Goal: Information Seeking & Learning: Learn about a topic

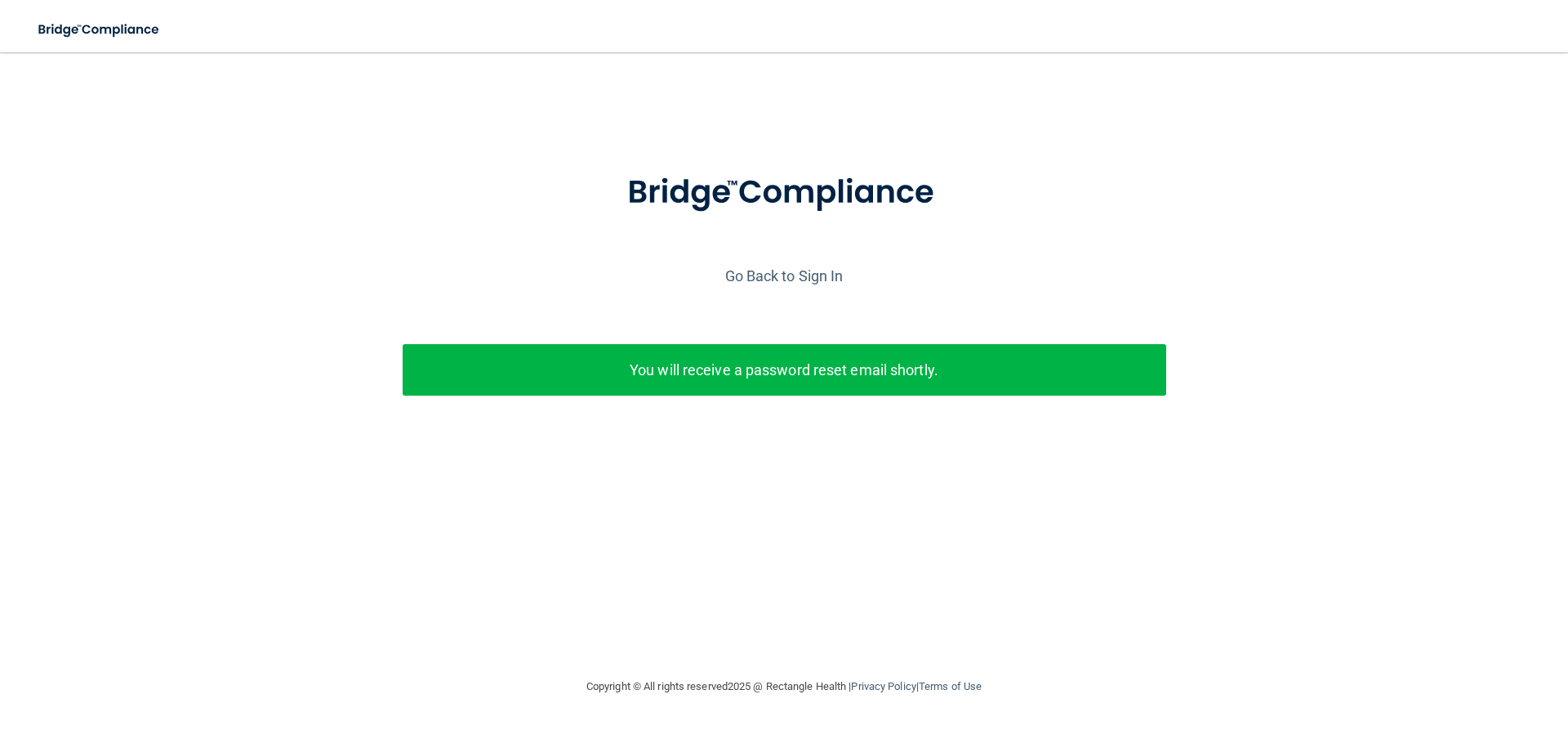
click at [744, 381] on p "You will receive a password reset email shortly." at bounding box center [784, 369] width 739 height 27
click at [739, 371] on p "You will receive a password reset email shortly." at bounding box center [784, 369] width 739 height 27
click at [777, 271] on link "Go Back to Sign In" at bounding box center [784, 276] width 119 height 17
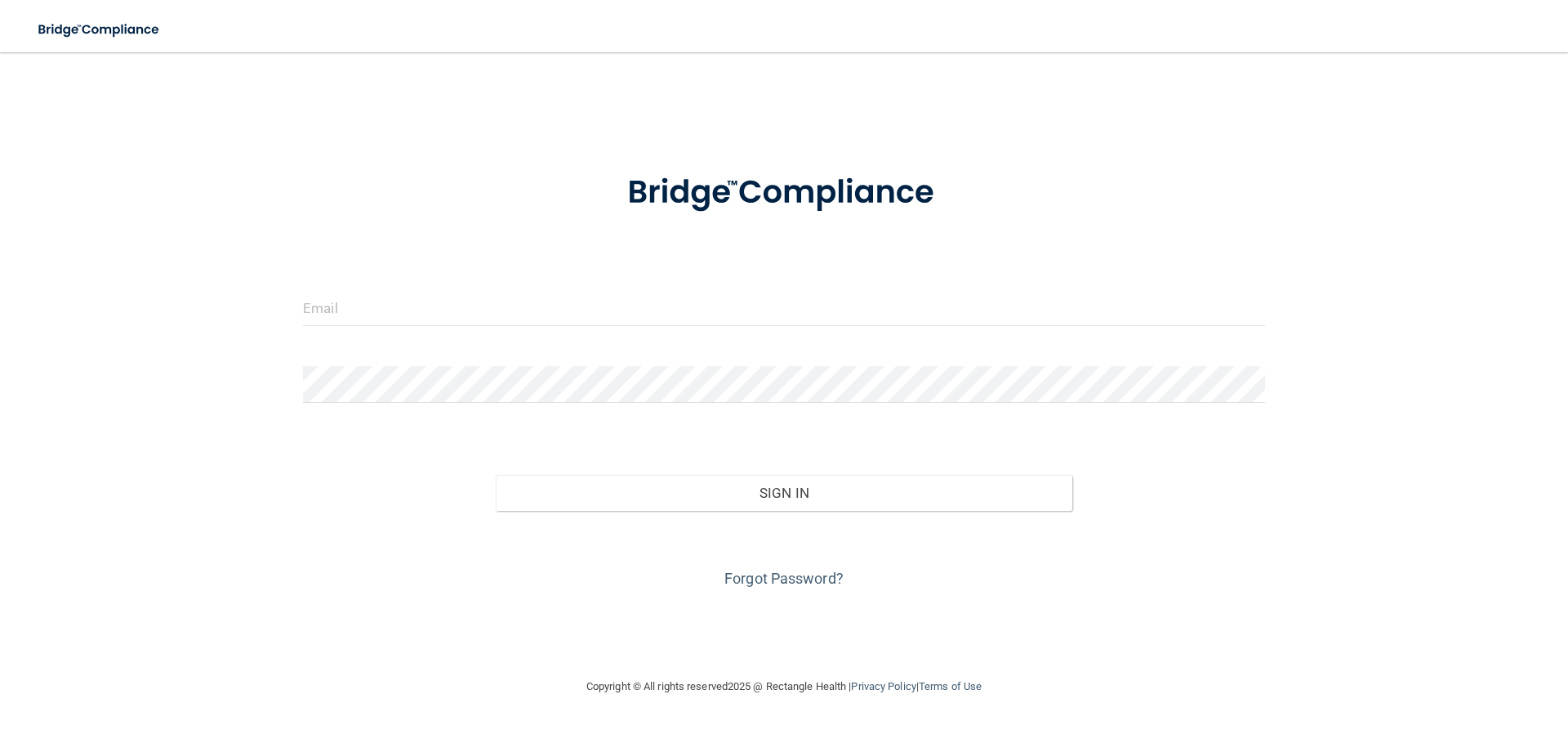
click at [467, 286] on form "Invalid email/password. You don't have permission to access that page. Sign In …" at bounding box center [784, 371] width 962 height 441
click at [397, 277] on form "Invalid email/password. You don't have permission to access that page. Sign In …" at bounding box center [784, 371] width 962 height 441
drag, startPoint x: 390, startPoint y: 281, endPoint x: 358, endPoint y: 304, distance: 39.4
click at [386, 284] on form "Invalid email/password. You don't have permission to access that page. Sign In …" at bounding box center [784, 371] width 962 height 441
click at [343, 311] on input "email" at bounding box center [784, 307] width 962 height 37
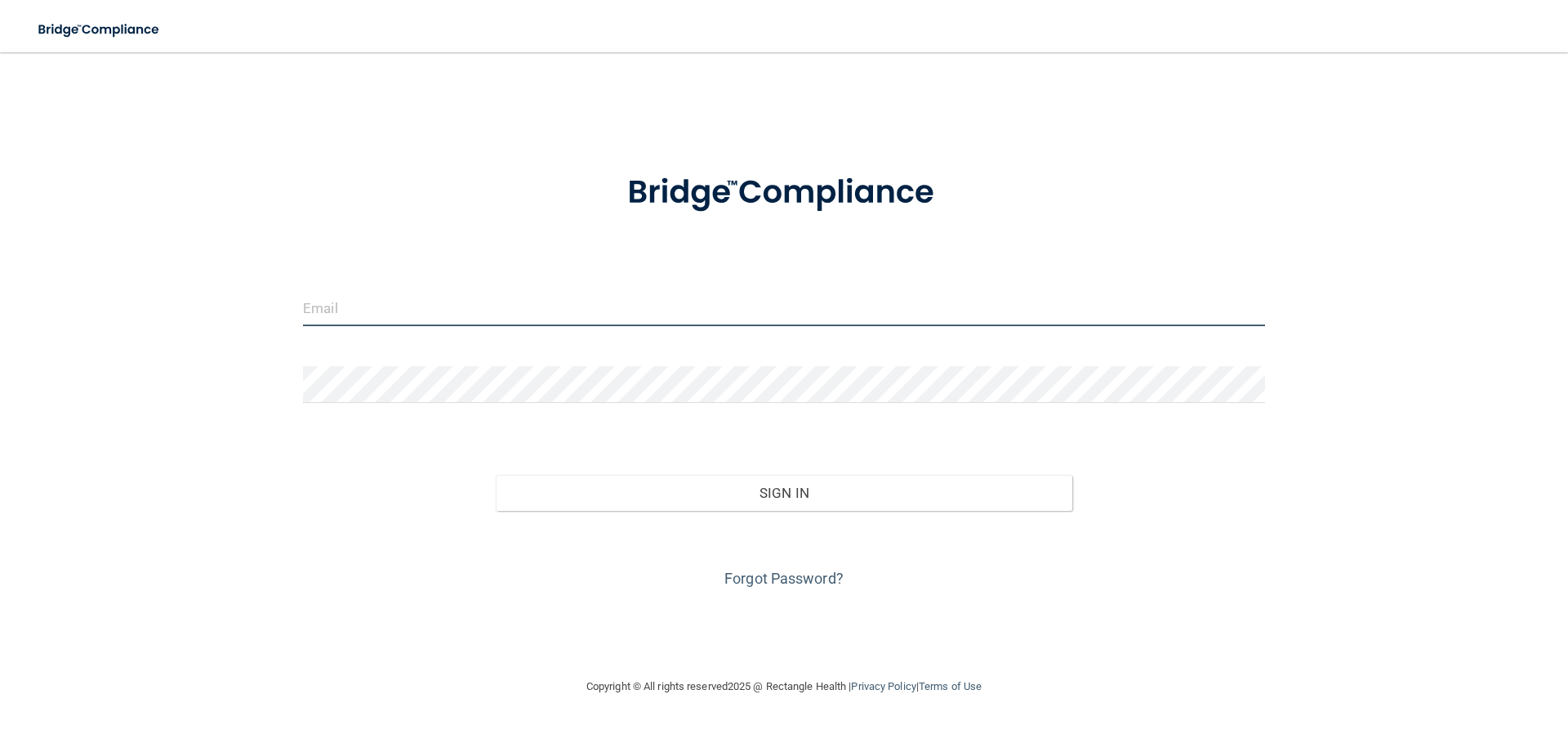
type input "[EMAIL_ADDRESS][DOMAIN_NAME]"
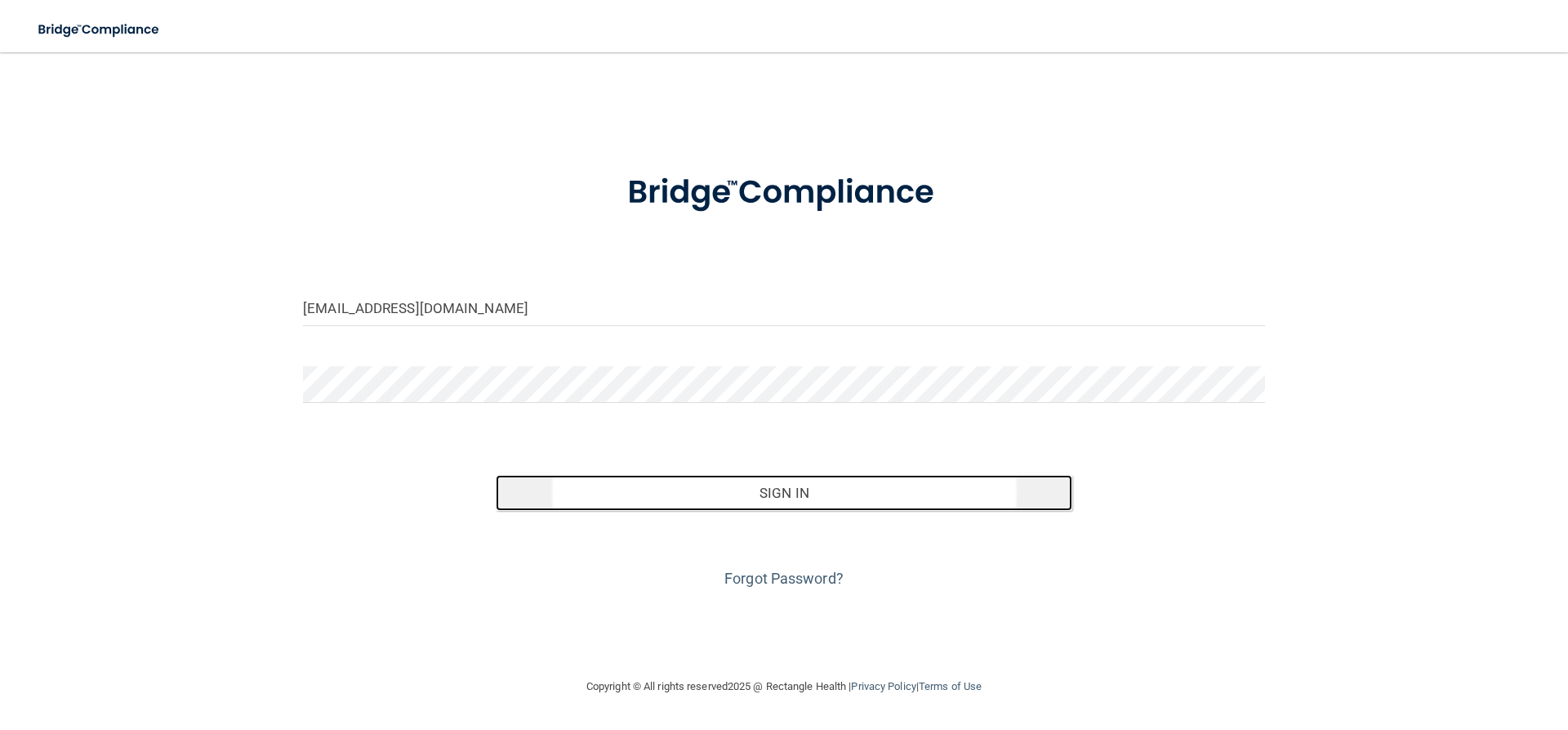
click at [671, 497] on button "Sign In" at bounding box center [784, 493] width 577 height 36
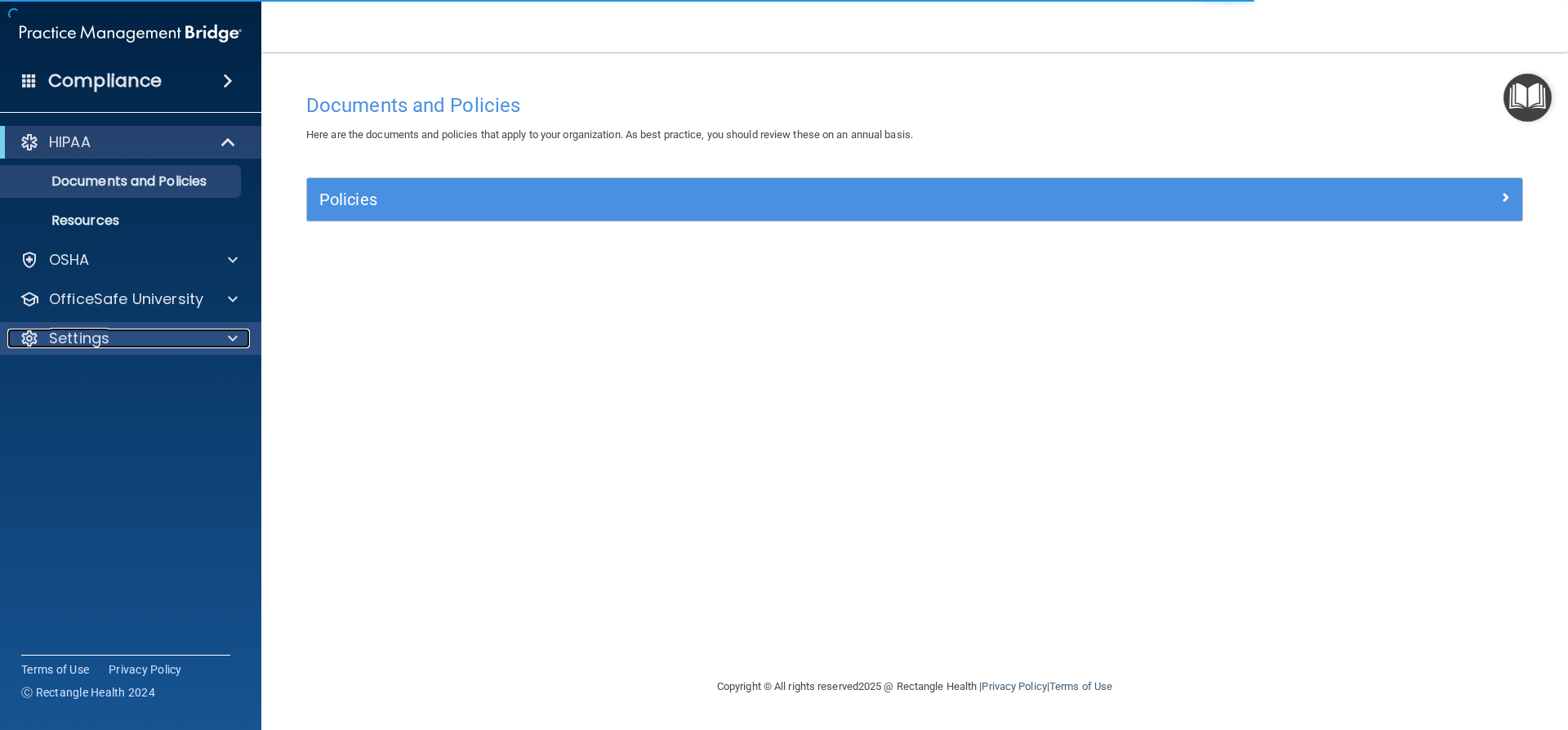
click at [133, 335] on div "Settings" at bounding box center [108, 338] width 202 height 20
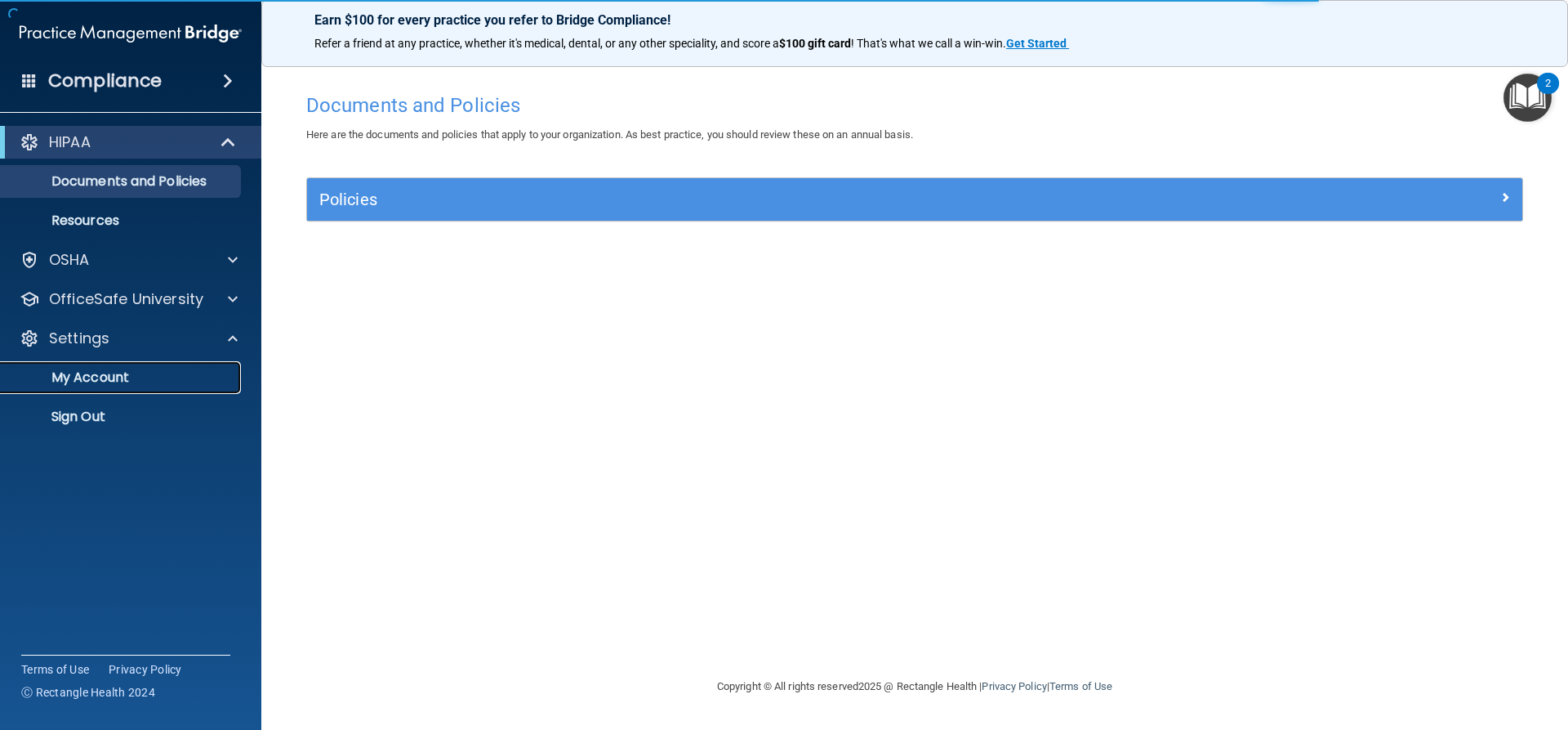
click at [121, 369] on p "My Account" at bounding box center [121, 377] width 223 height 16
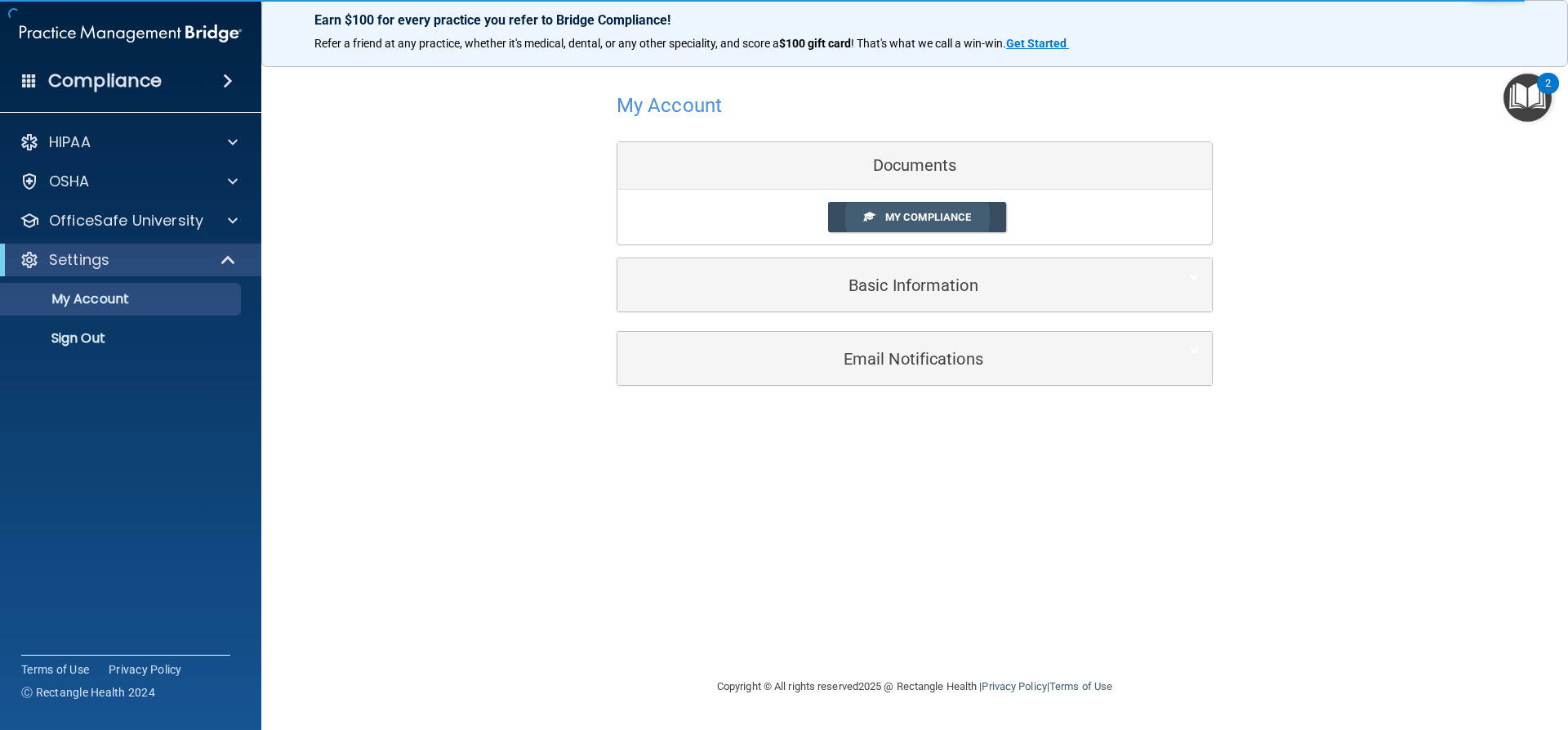
click at [896, 214] on span "My Compliance" at bounding box center [928, 217] width 86 height 12
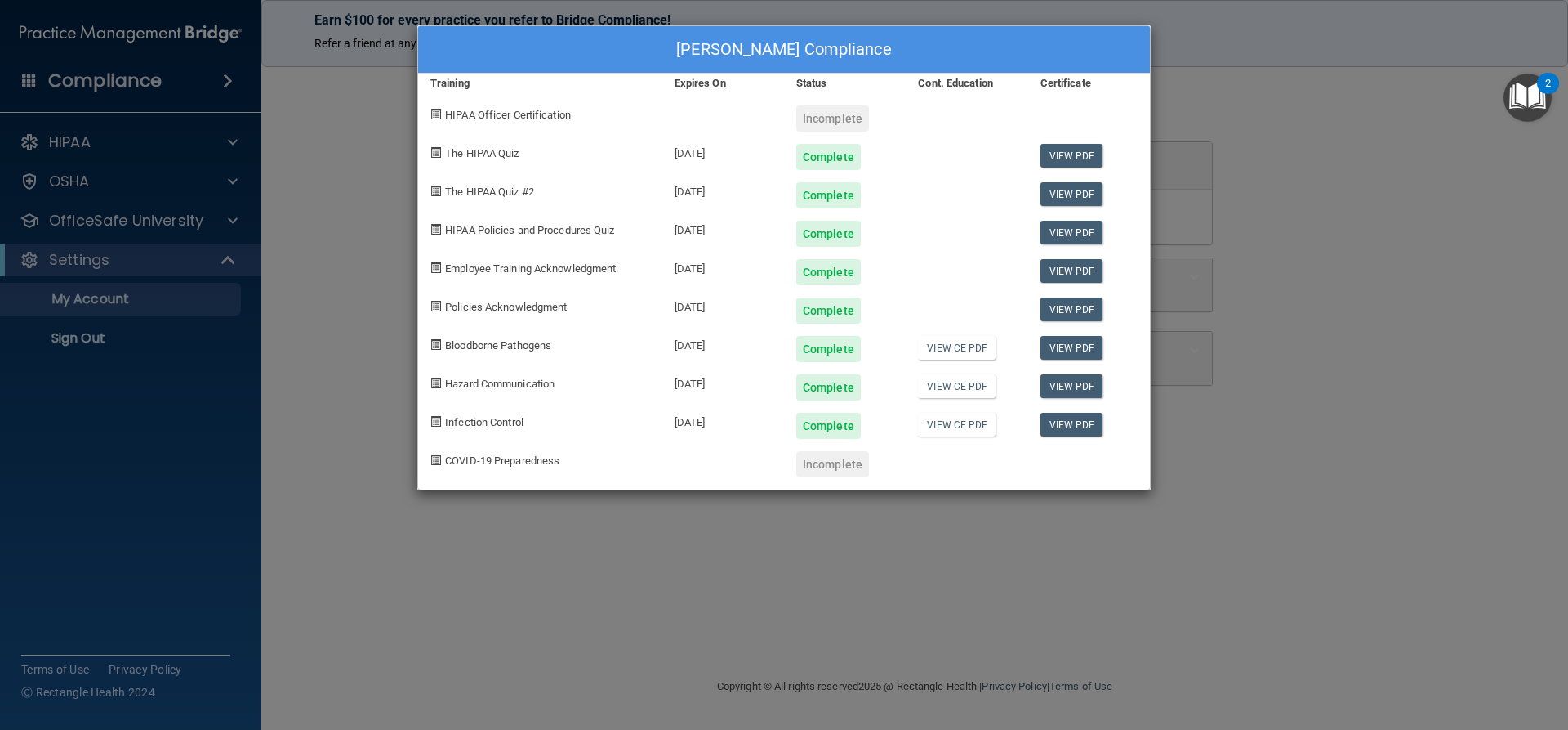
click at [1514, 94] on img "Open Resource Center, 2 new notifications" at bounding box center [1528, 97] width 48 height 48
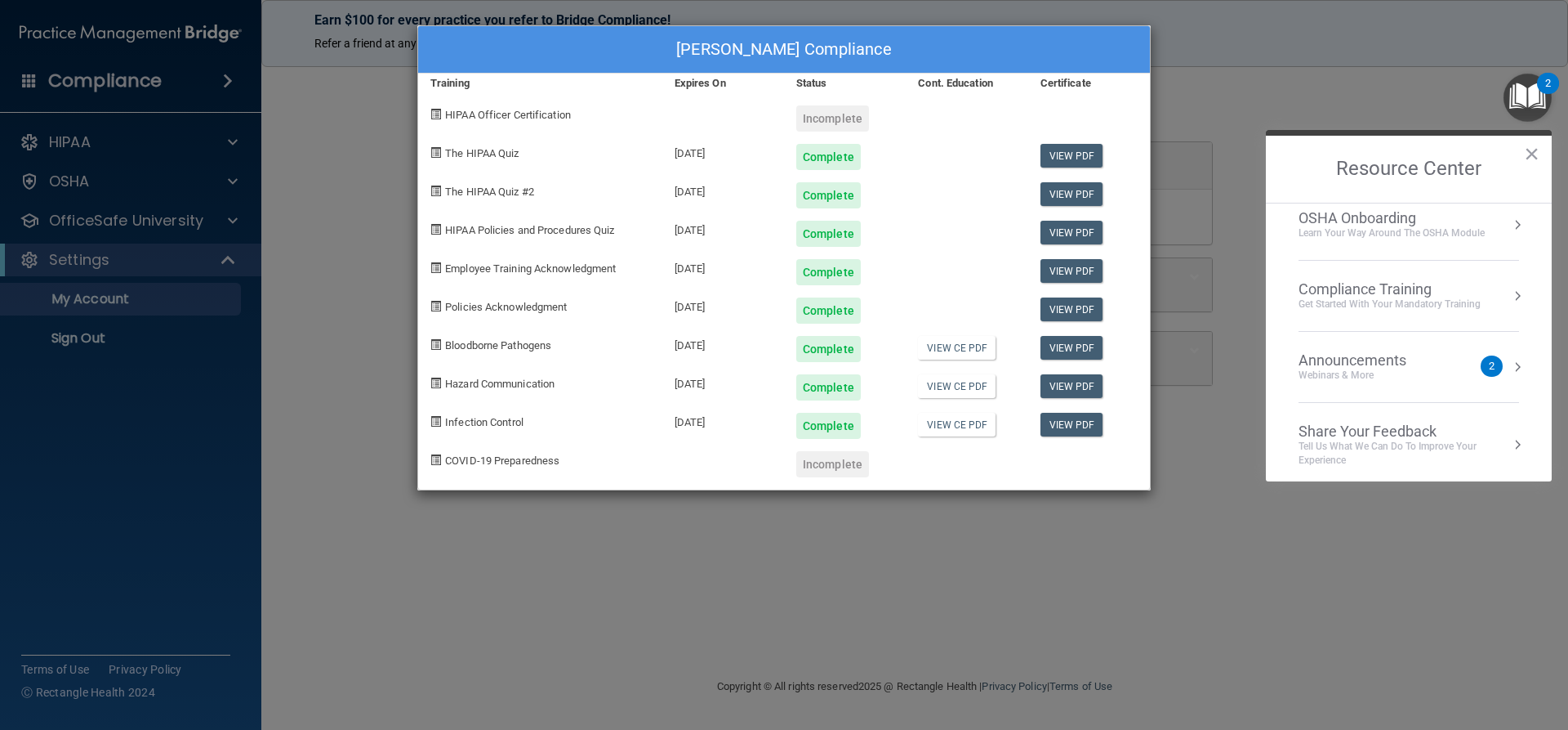
scroll to position [91, 0]
click at [1487, 358] on div "2" at bounding box center [1491, 359] width 22 height 22
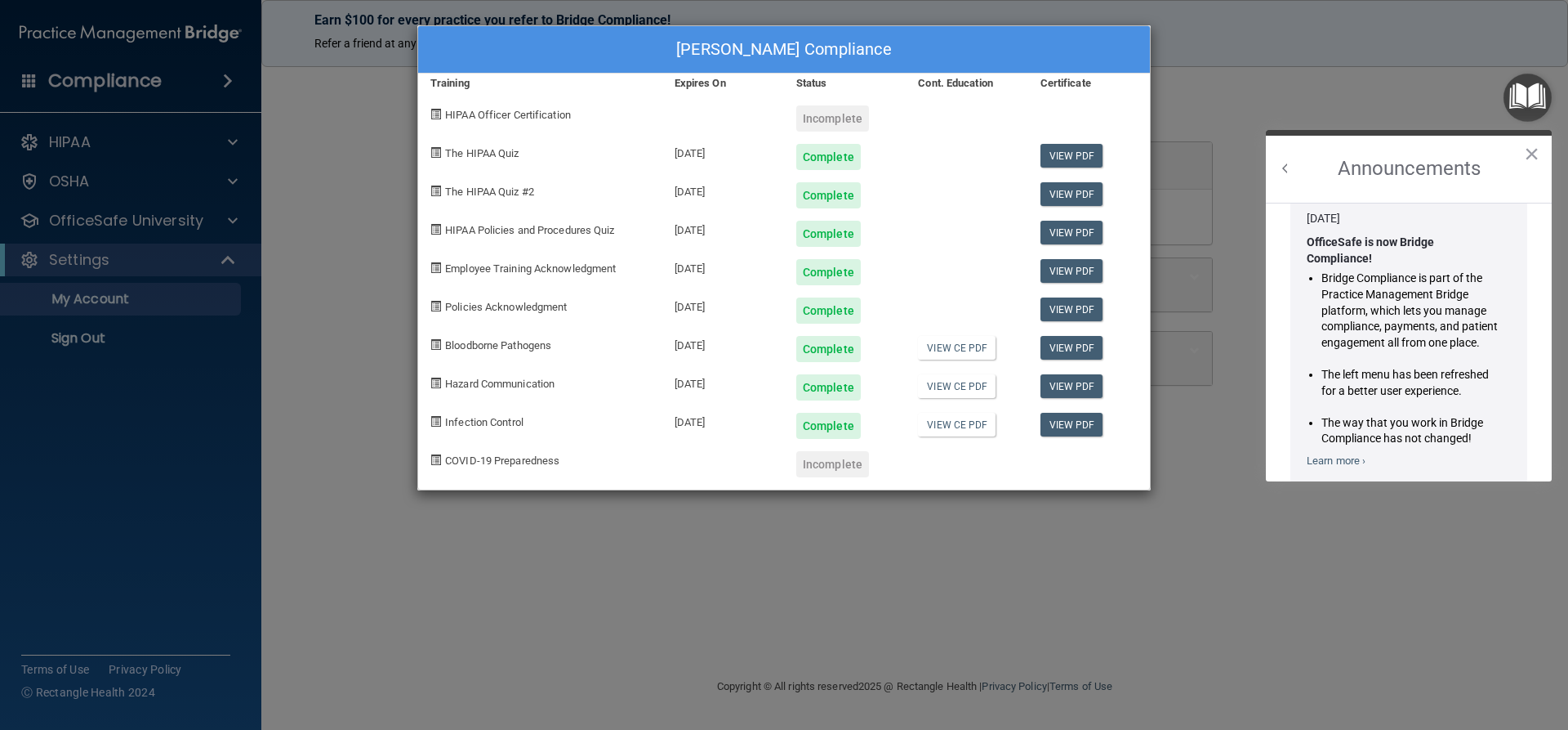
scroll to position [0, 0]
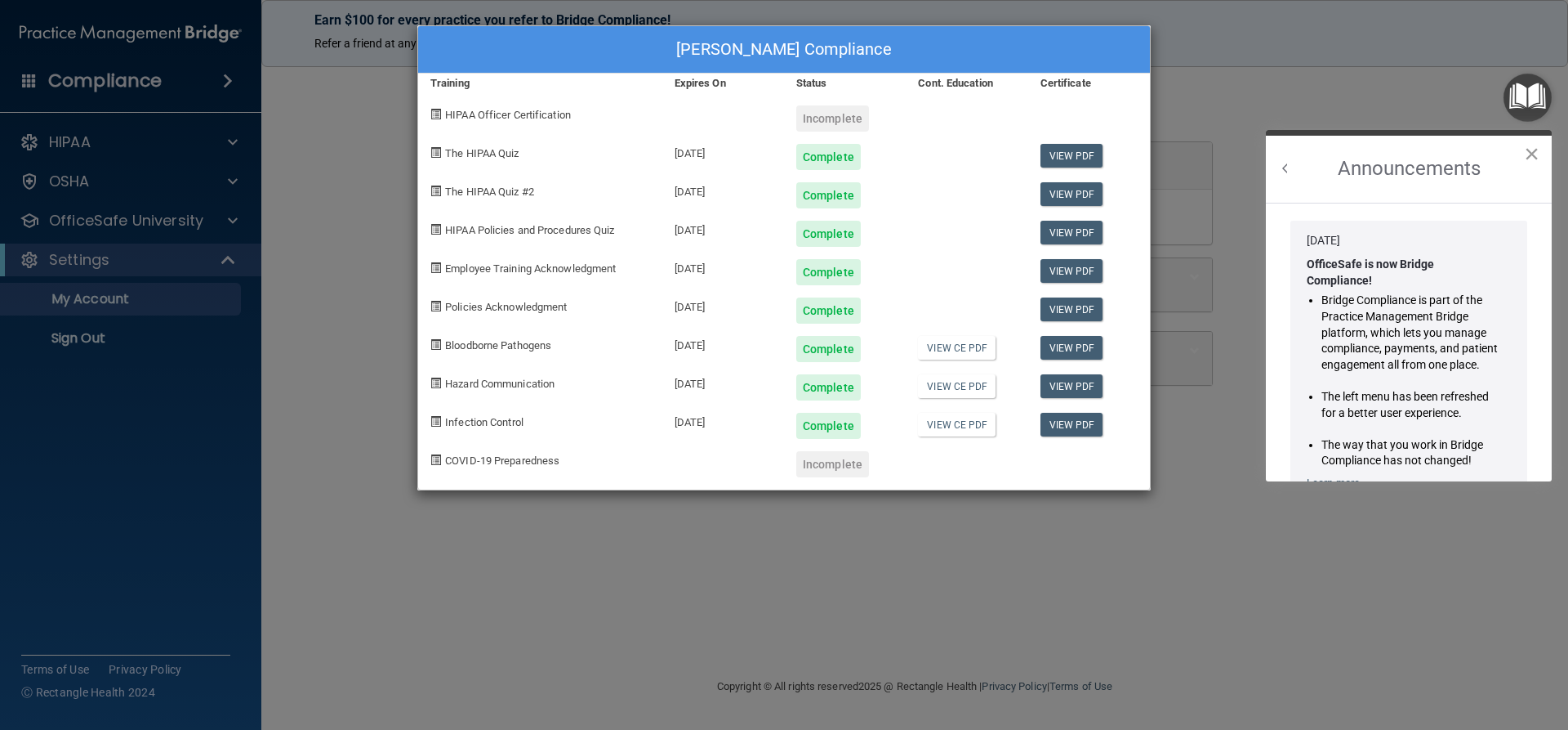
click at [1527, 151] on button "×" at bounding box center [1531, 154] width 15 height 26
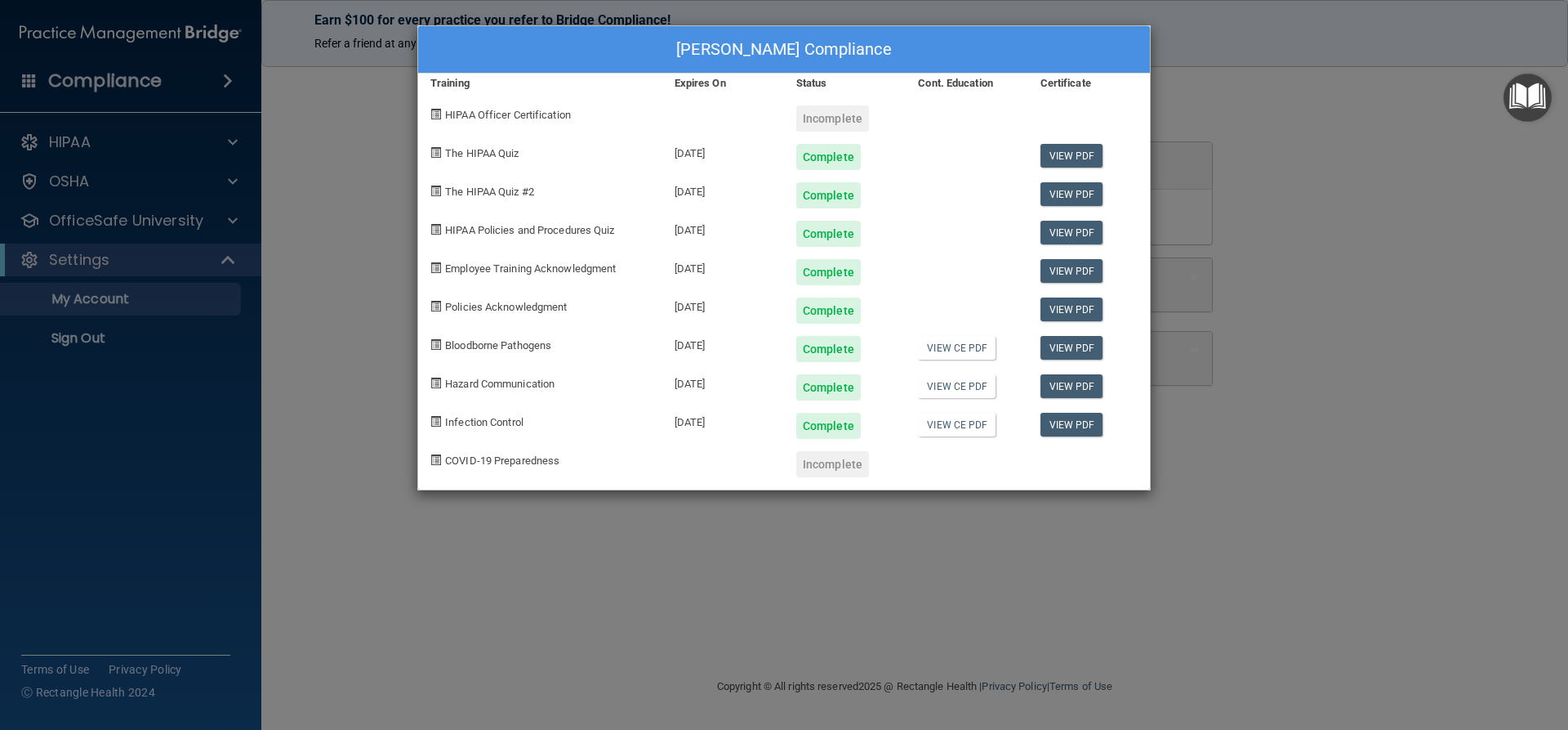
click at [1534, 102] on img "Open Resource Center" at bounding box center [1528, 97] width 48 height 48
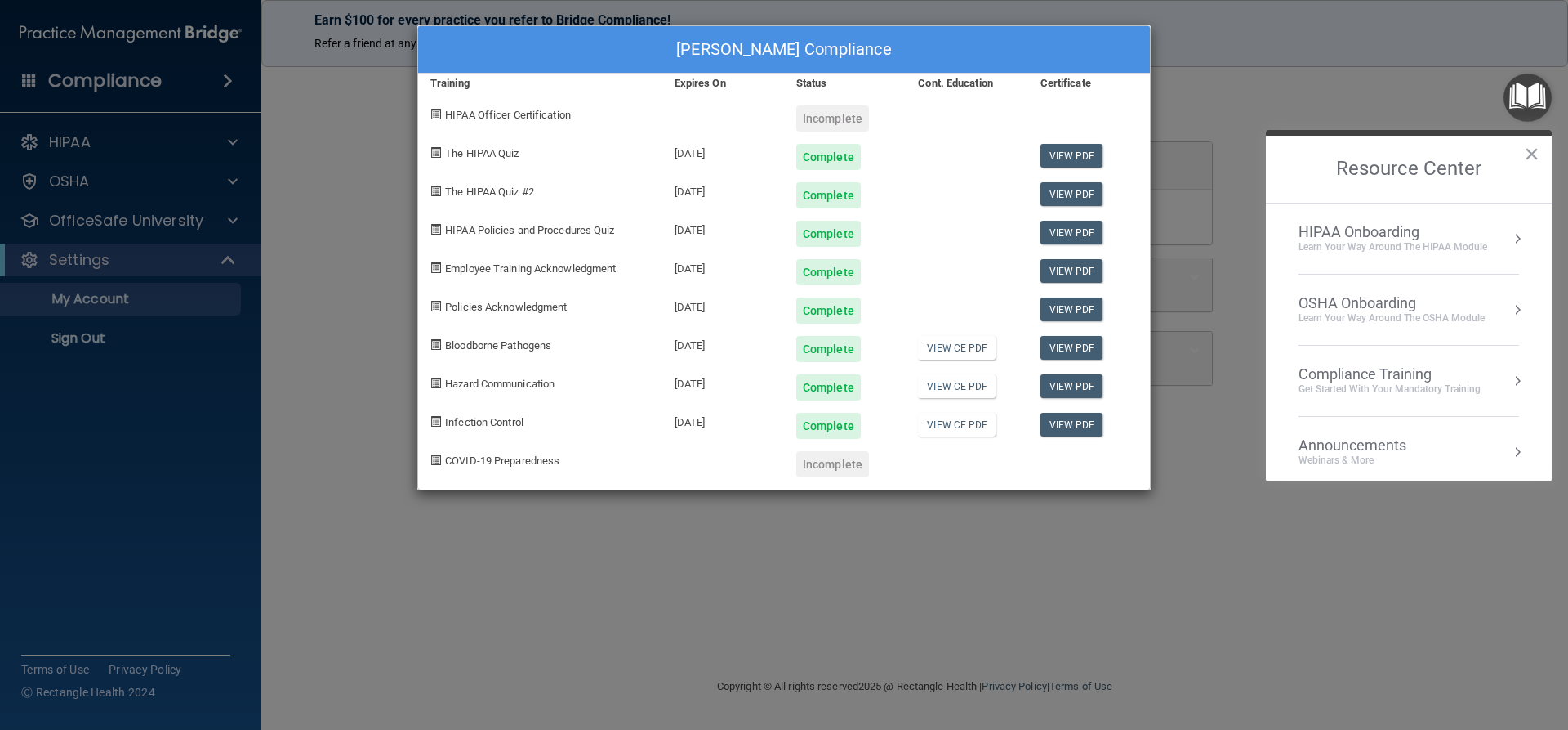
click at [1411, 246] on div "Learn Your Way around the HIPAA module" at bounding box center [1393, 247] width 188 height 14
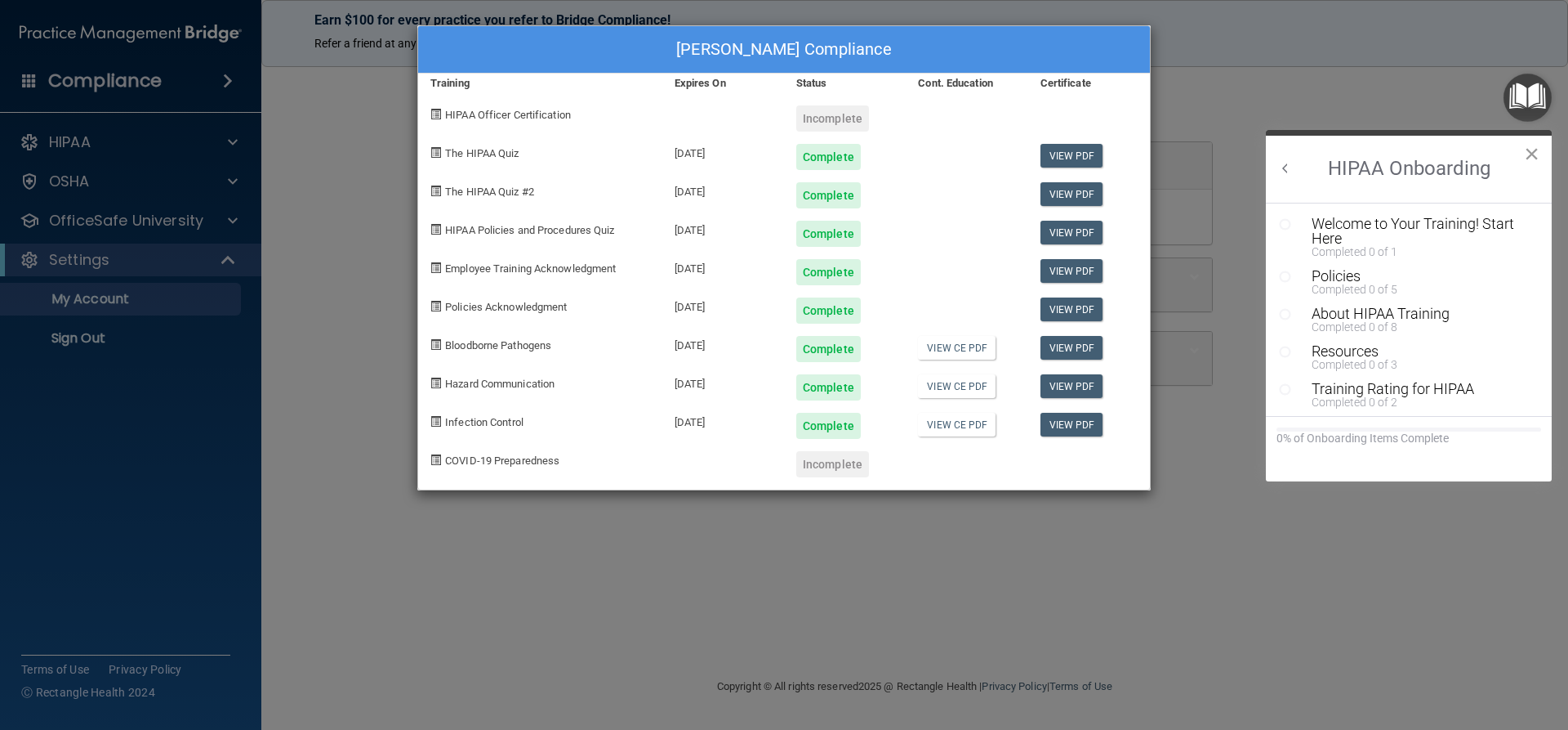
click at [1539, 155] on button "×" at bounding box center [1531, 154] width 15 height 26
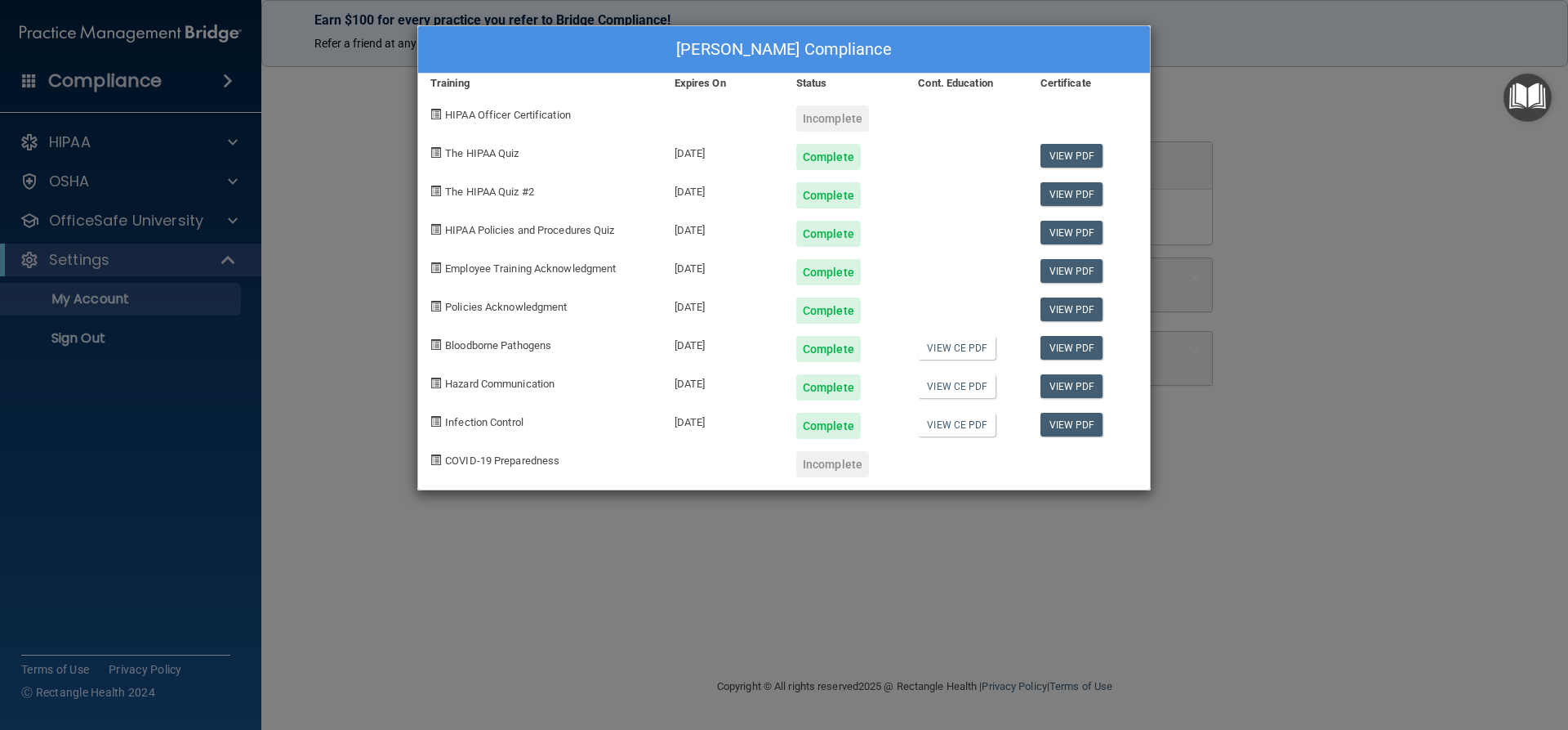
click at [1539, 107] on img "Open Resource Center" at bounding box center [1528, 97] width 48 height 48
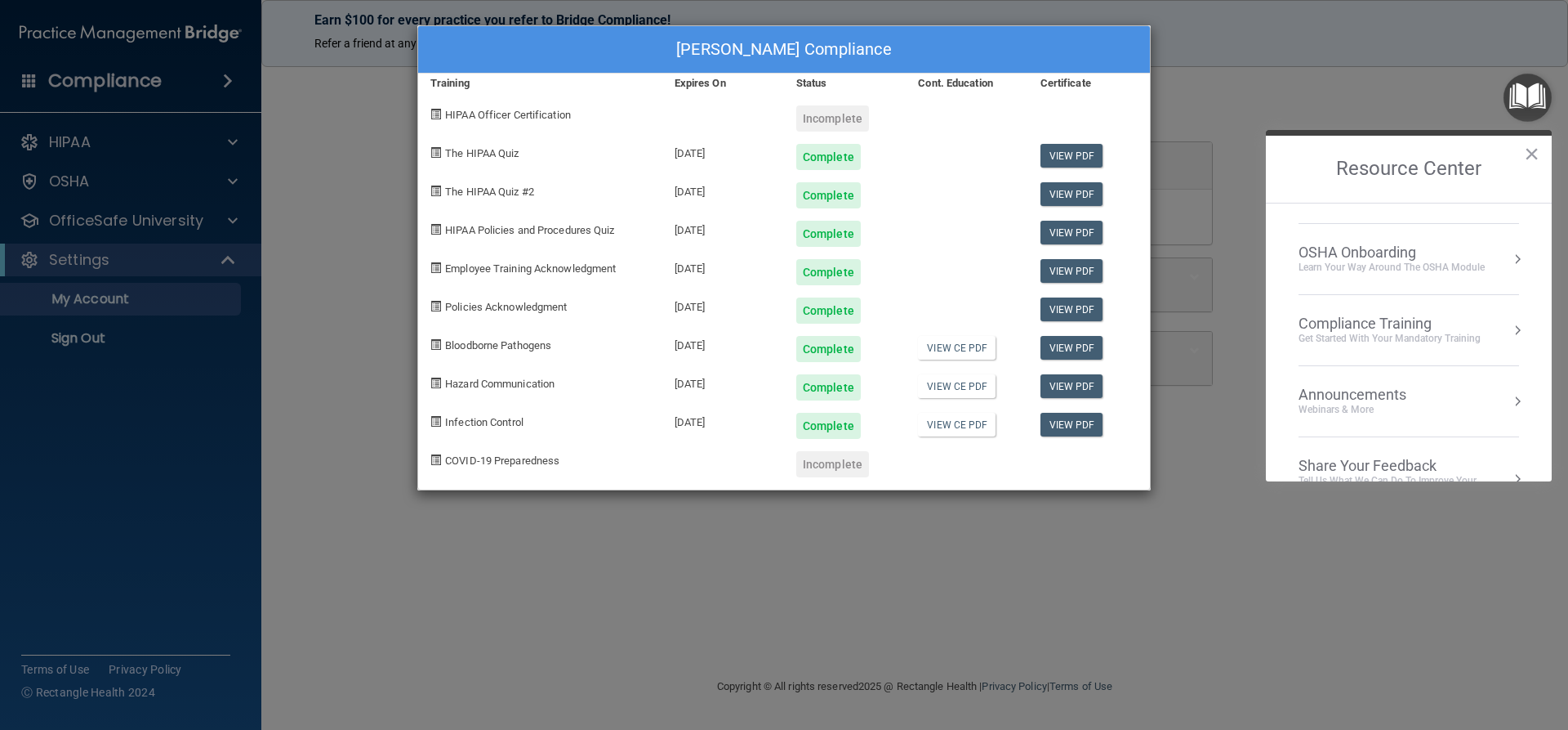
scroll to position [91, 0]
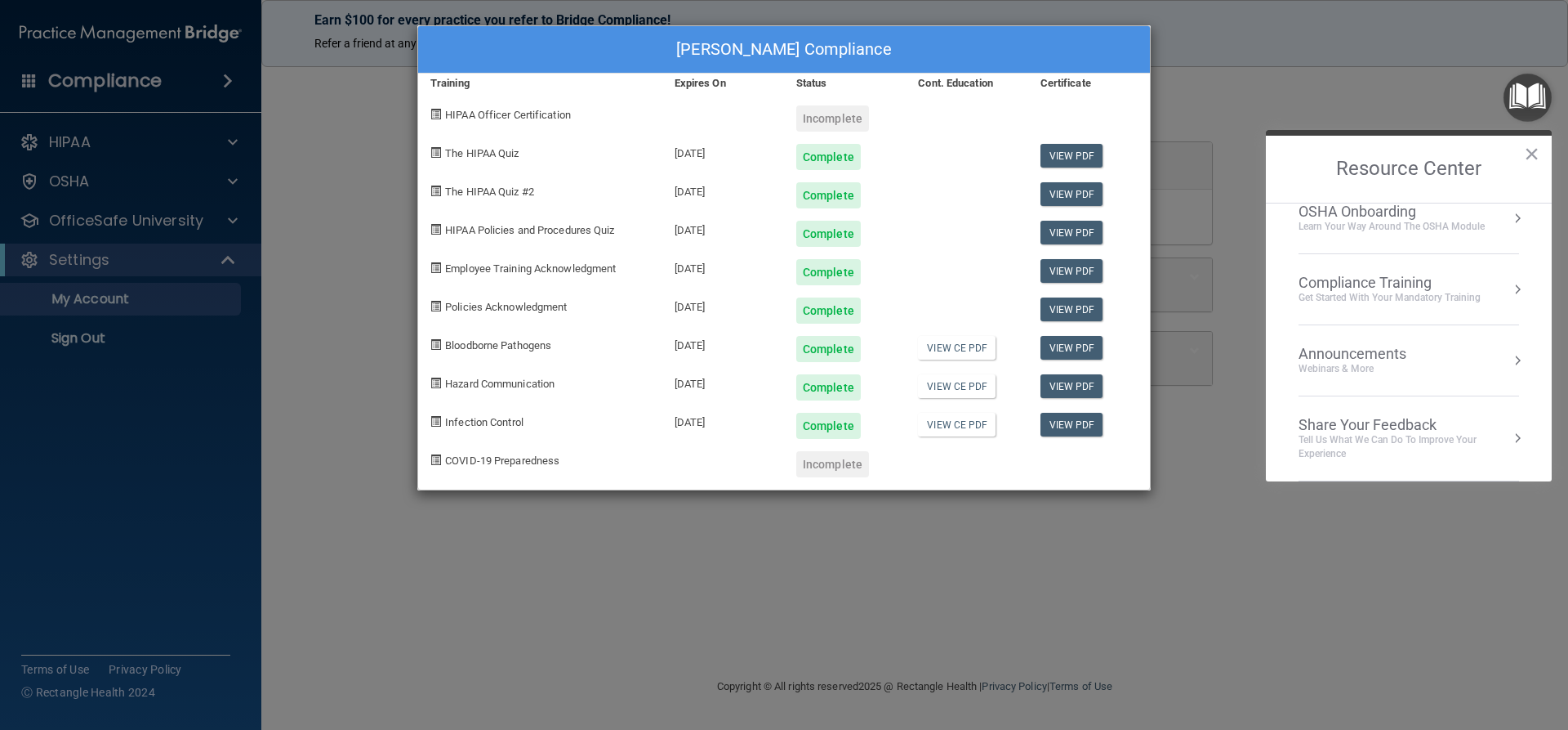
click at [1458, 284] on div "Compliance Training" at bounding box center [1389, 283] width 182 height 18
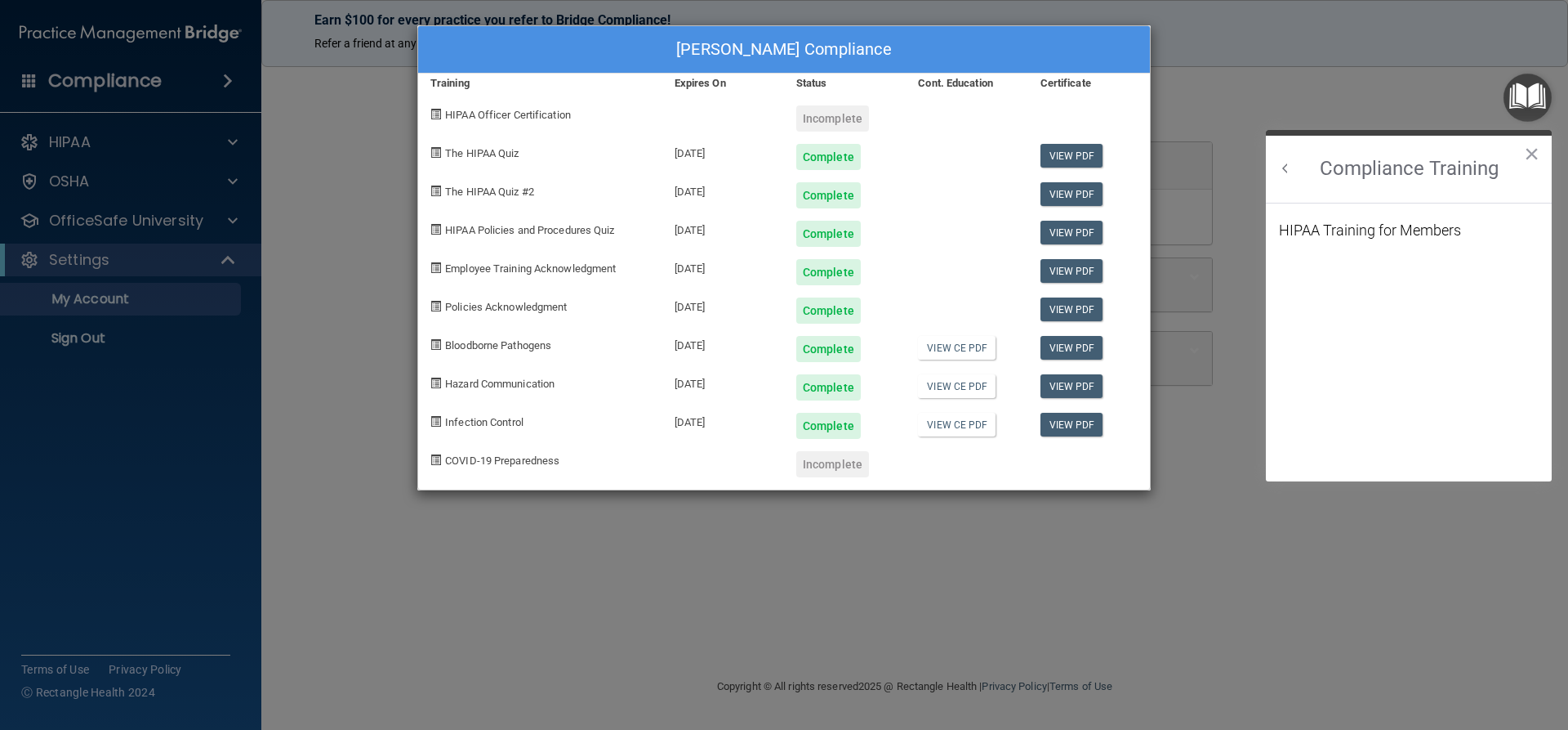
scroll to position [71, 0]
click at [1433, 227] on div "HIPAA Training for Members" at bounding box center [1369, 231] width 182 height 15
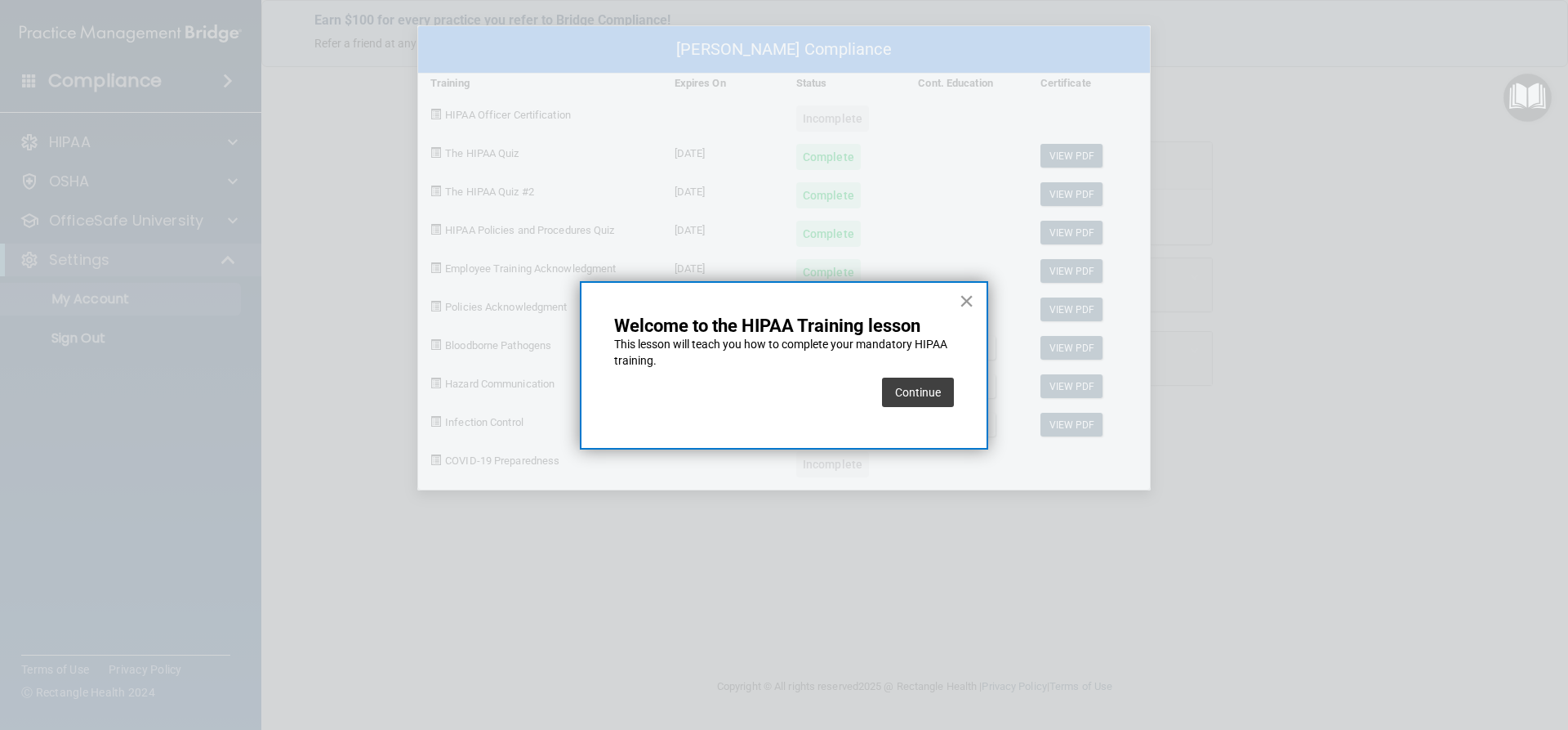
click at [962, 297] on button "×" at bounding box center [966, 300] width 15 height 26
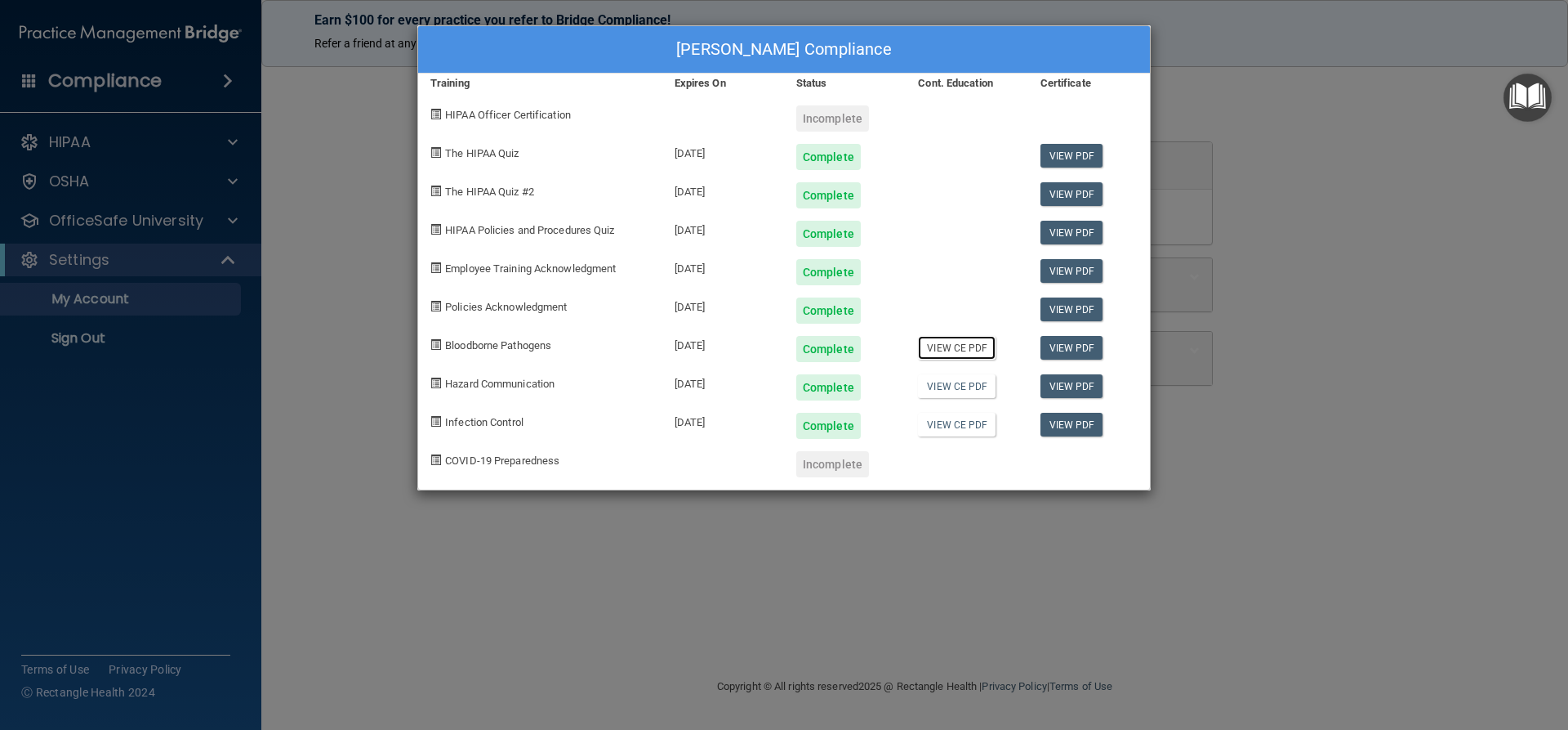
click at [969, 350] on link "View CE PDF" at bounding box center [957, 347] width 77 height 24
click at [946, 388] on link "View CE PDF" at bounding box center [957, 385] width 77 height 24
click at [946, 430] on link "View CE PDF" at bounding box center [957, 424] width 77 height 24
click at [1529, 89] on img "Open Resource Center" at bounding box center [1528, 97] width 48 height 48
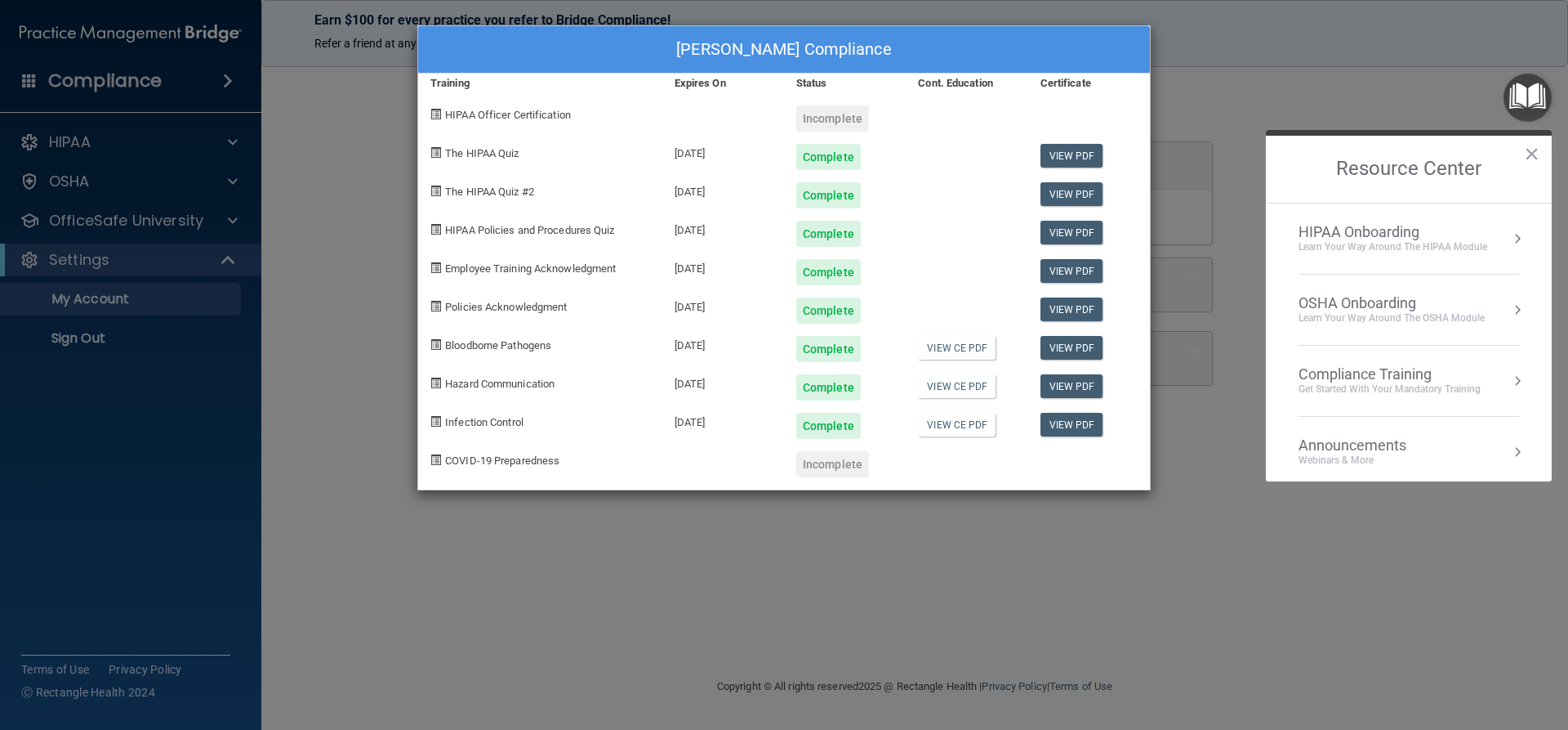
click at [163, 225] on div "[PERSON_NAME] Compliance Training Expires On Status Cont. Education Certificate…" at bounding box center [784, 365] width 1568 height 730
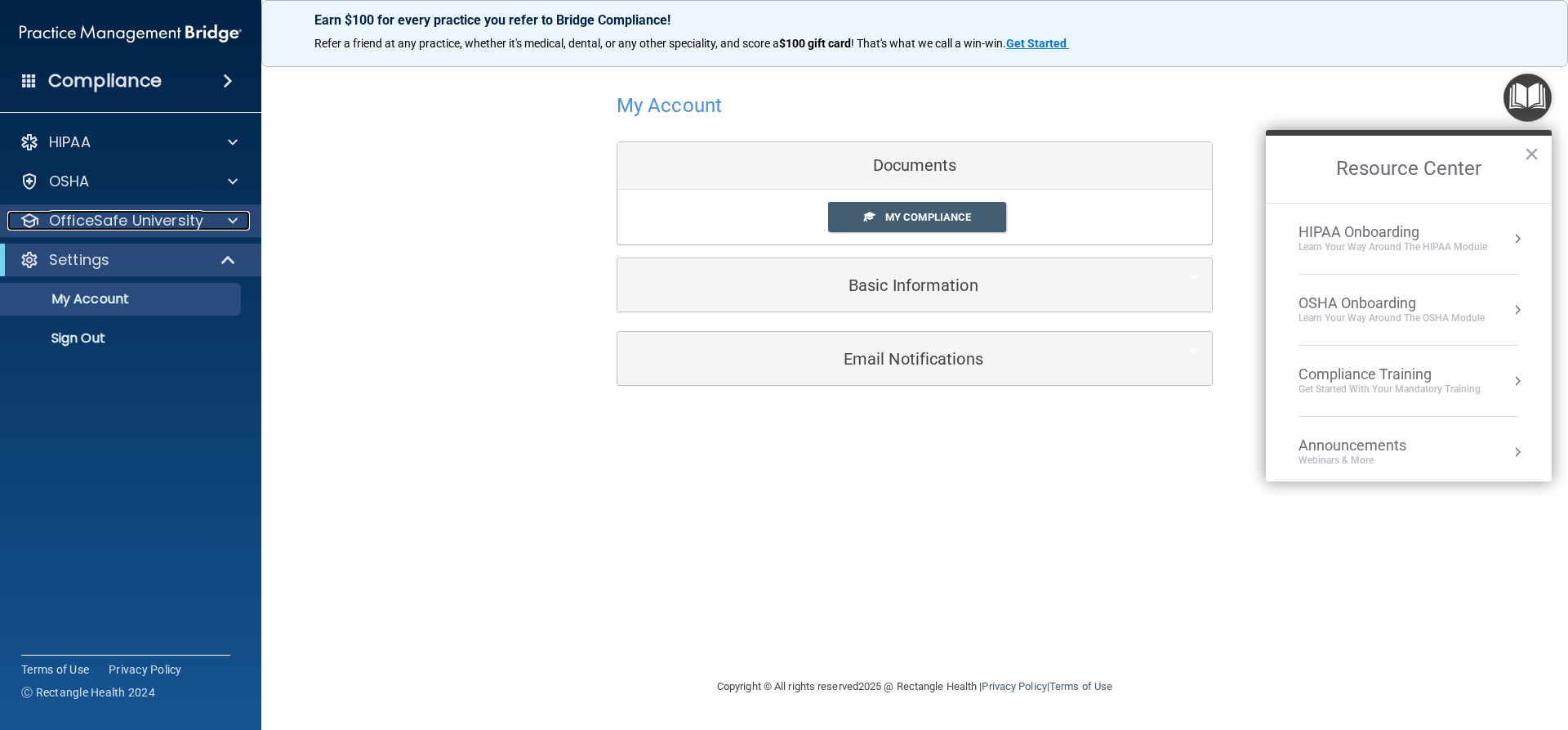
drag, startPoint x: 207, startPoint y: 219, endPoint x: 216, endPoint y: 216, distance: 9.5
click at [208, 219] on div "OfficeSafe University" at bounding box center [108, 220] width 202 height 20
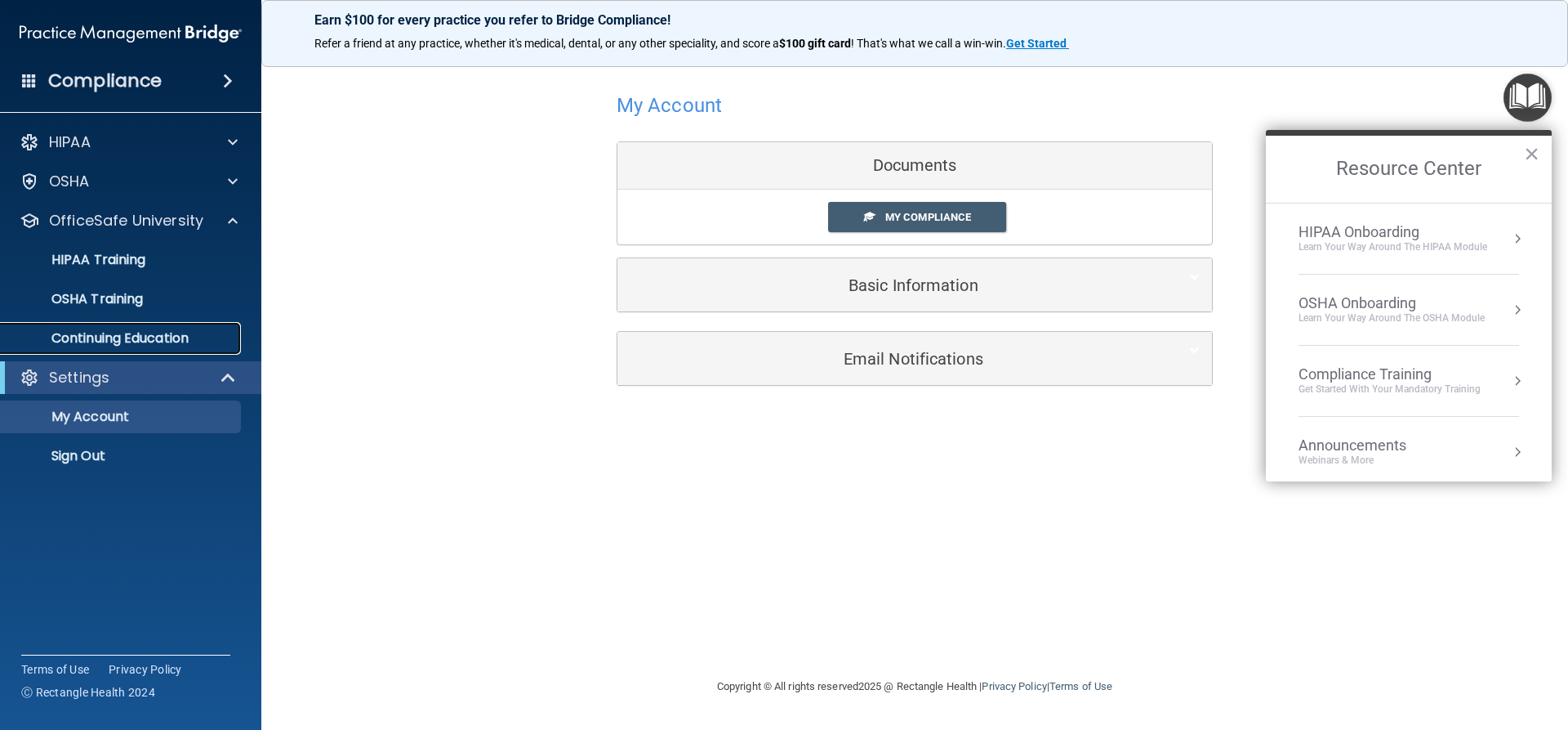
click at [203, 333] on p "Continuing Education" at bounding box center [121, 337] width 223 height 16
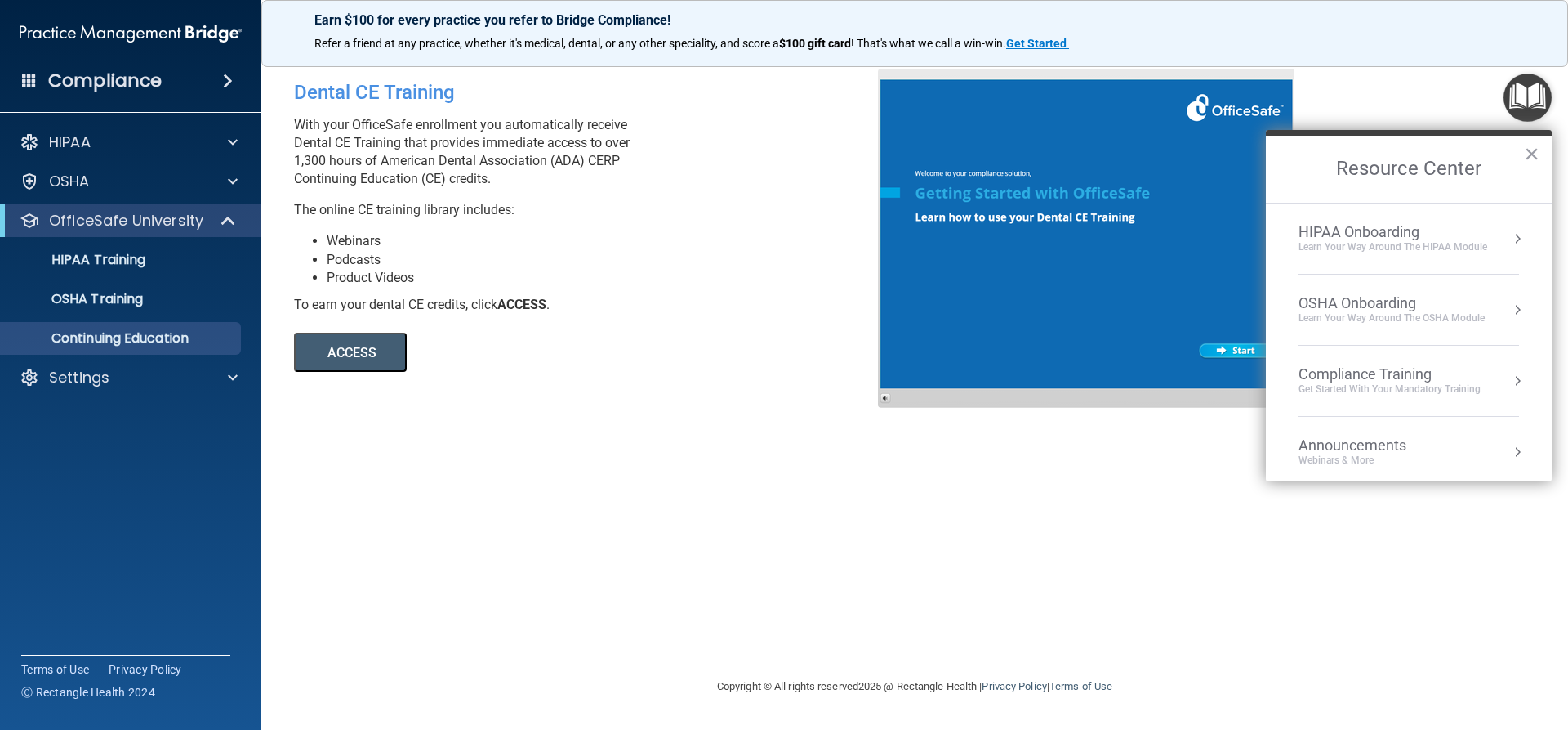
click at [1541, 155] on h2 "Resource Center" at bounding box center [1409, 169] width 286 height 67
click at [1530, 152] on button "×" at bounding box center [1531, 154] width 15 height 26
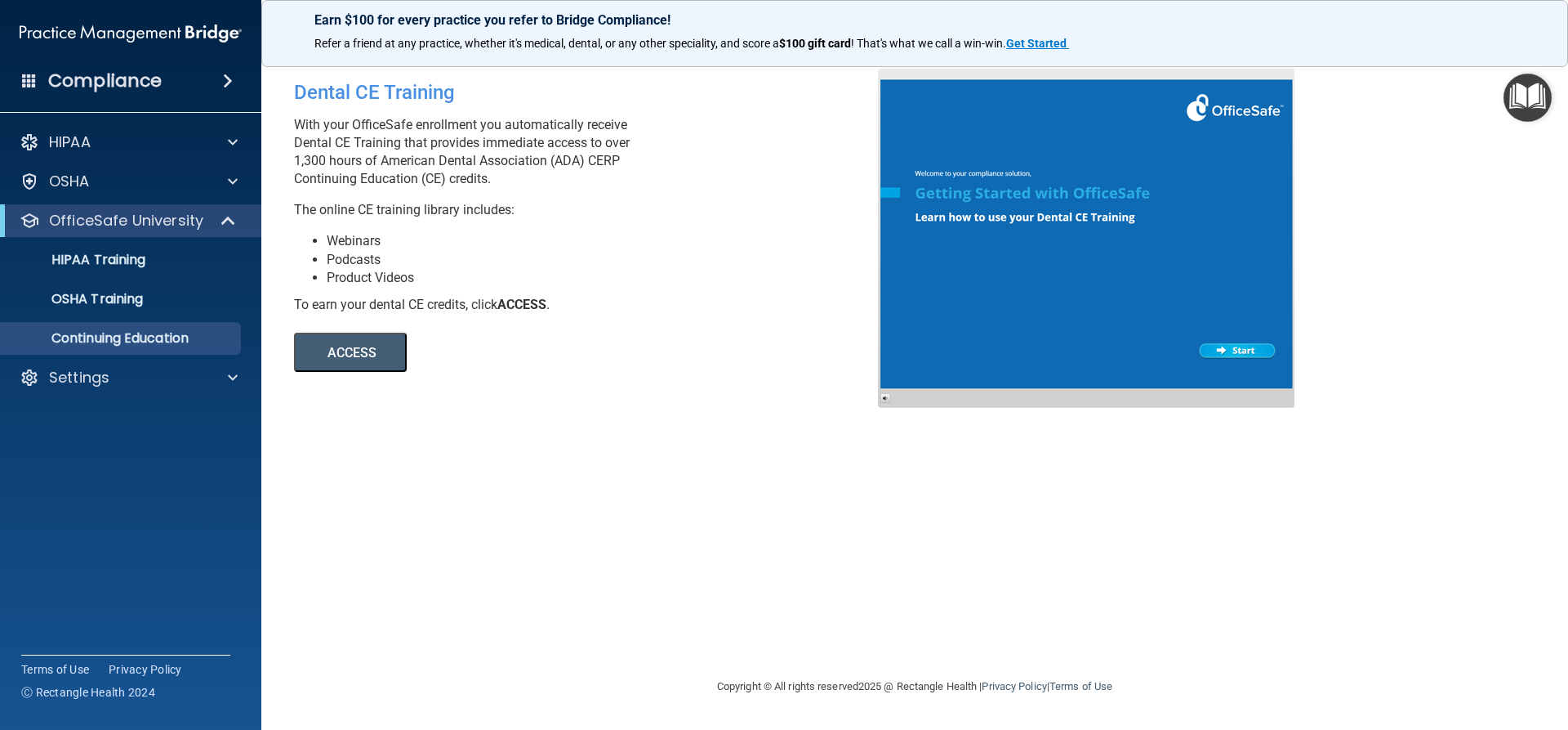
click at [1521, 96] on img "Open Resource Center" at bounding box center [1528, 97] width 48 height 48
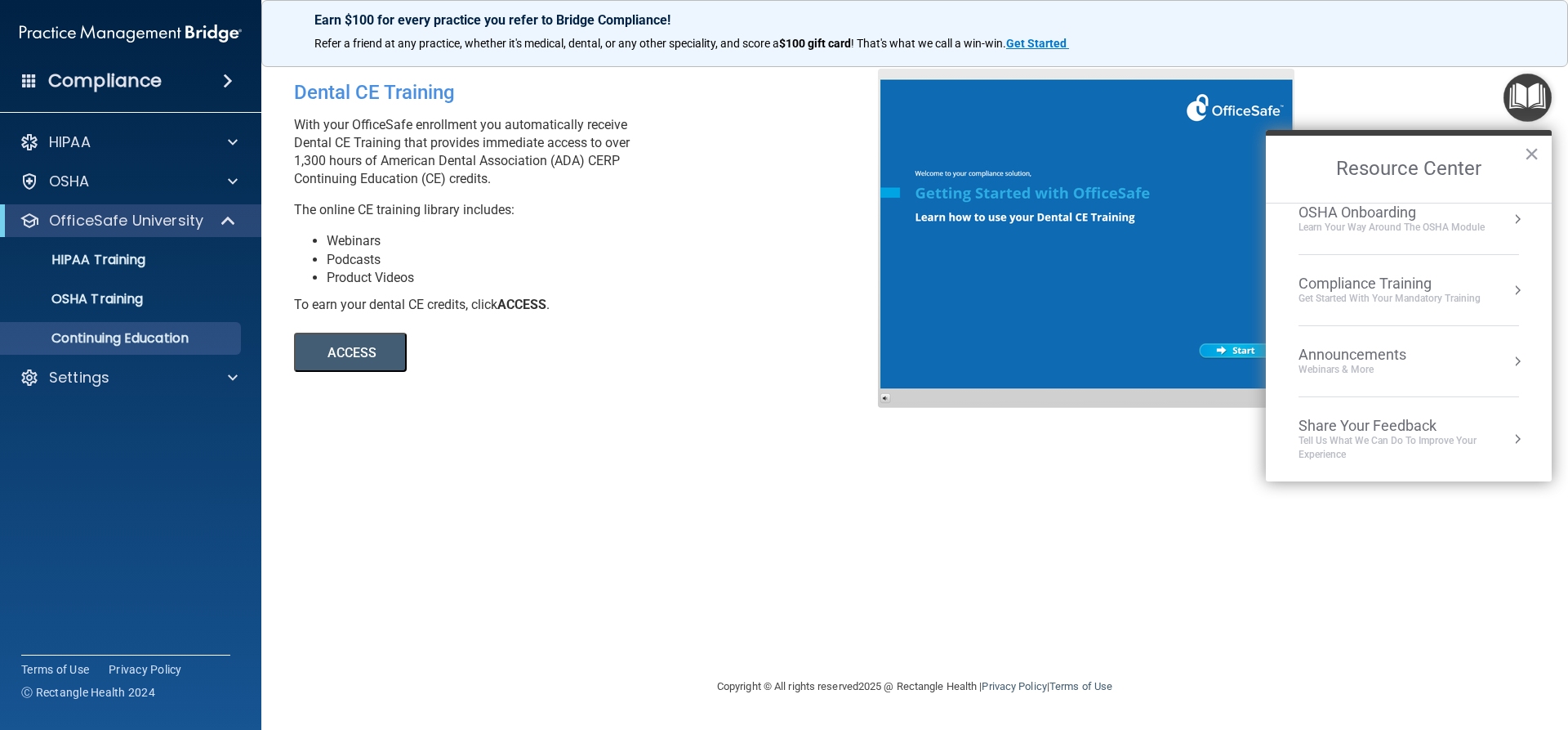
scroll to position [91, 0]
click at [1510, 357] on button "Resource Center" at bounding box center [1517, 360] width 16 height 16
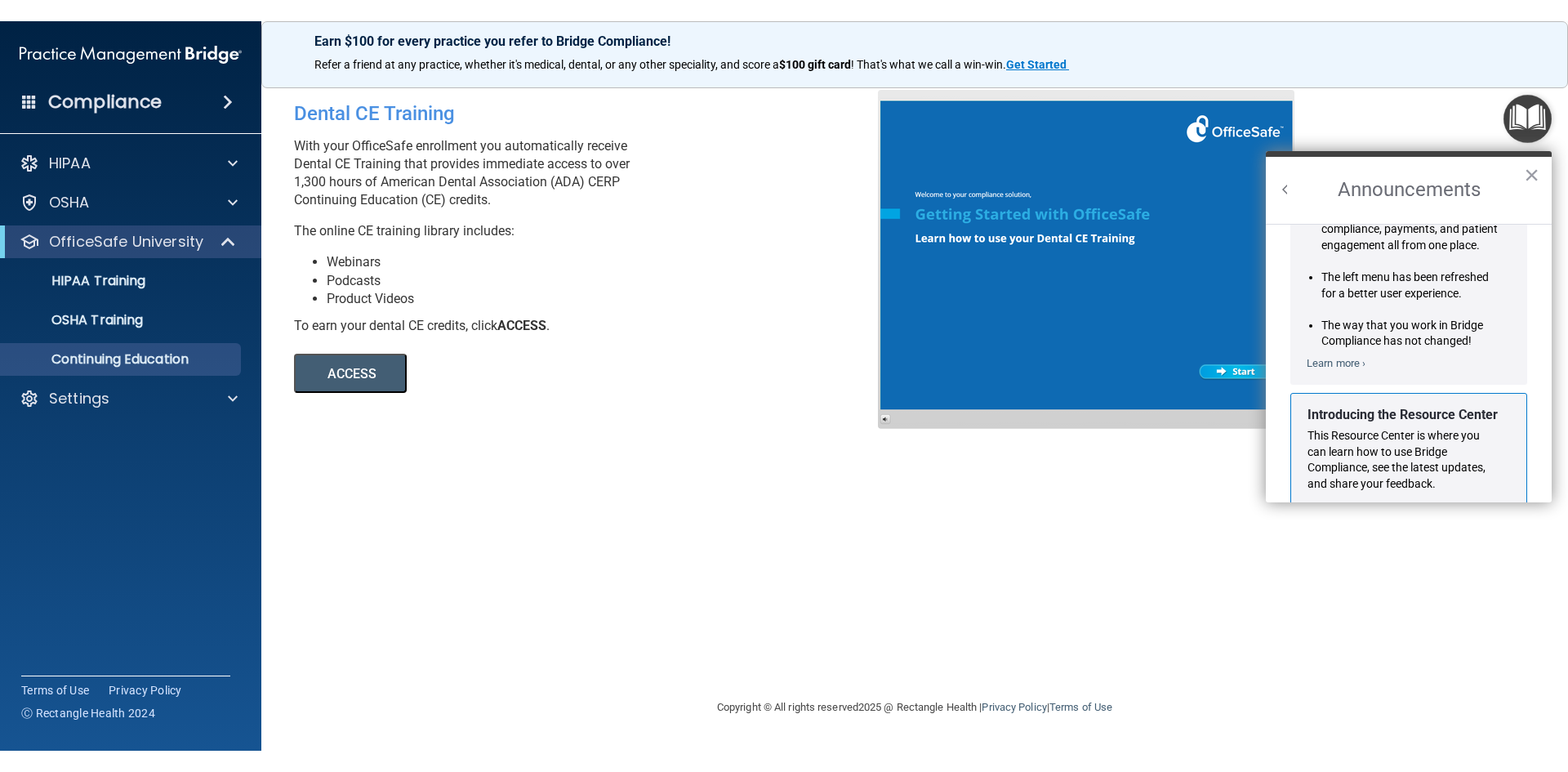
scroll to position [0, 0]
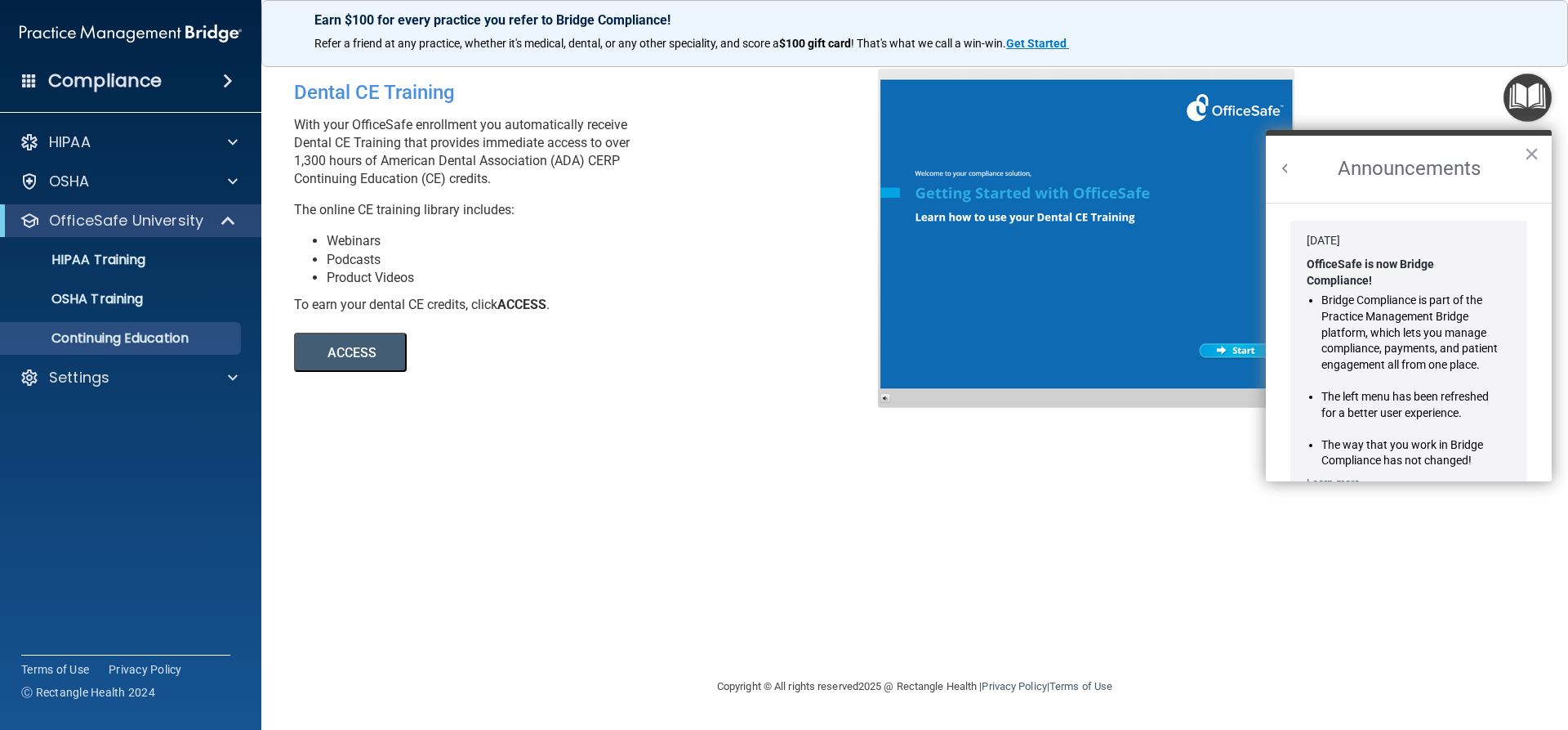
click at [1542, 155] on h2 "Announcements" at bounding box center [1409, 169] width 286 height 67
click at [1528, 151] on button "×" at bounding box center [1531, 154] width 15 height 26
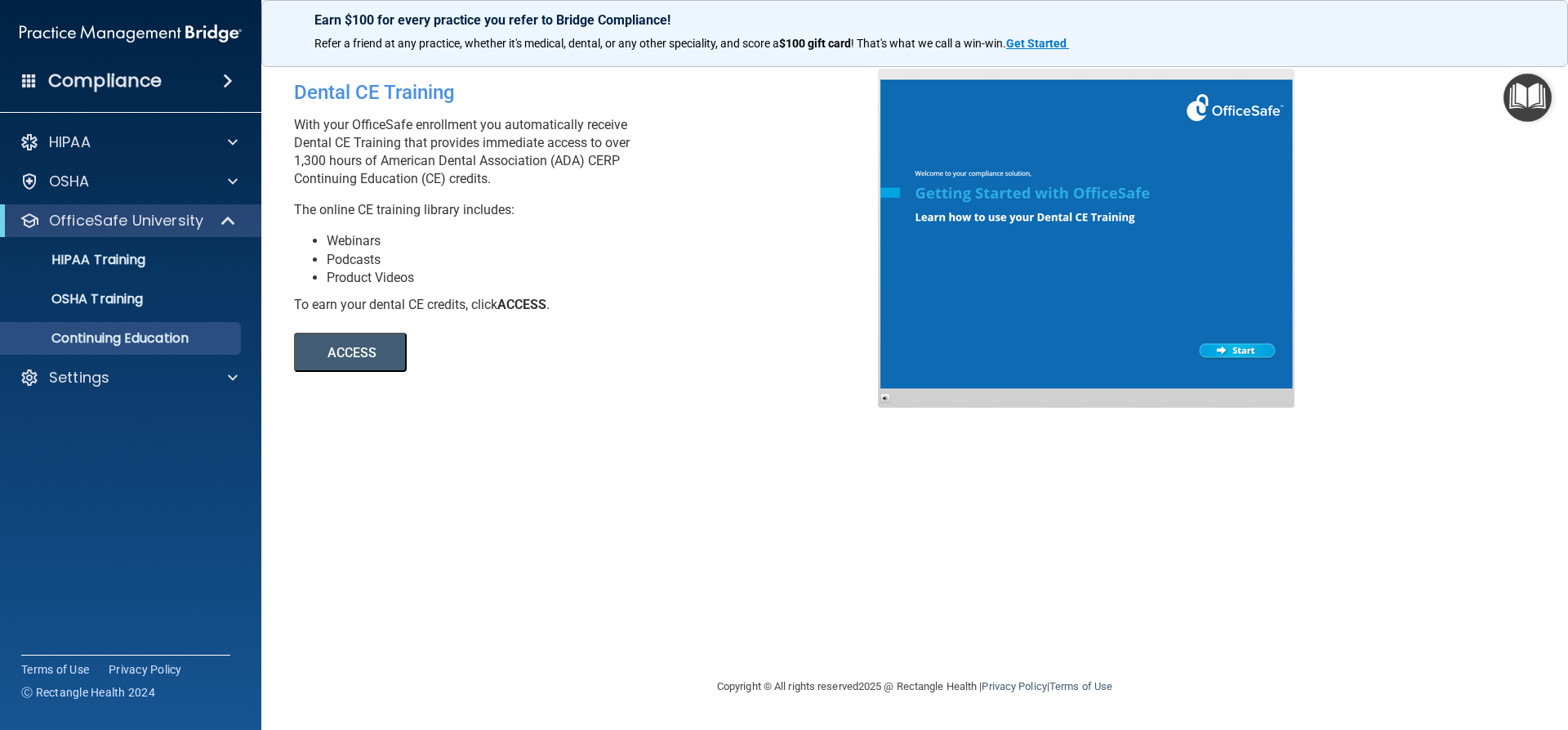
click at [1529, 120] on img "Open Resource Center" at bounding box center [1528, 97] width 48 height 48
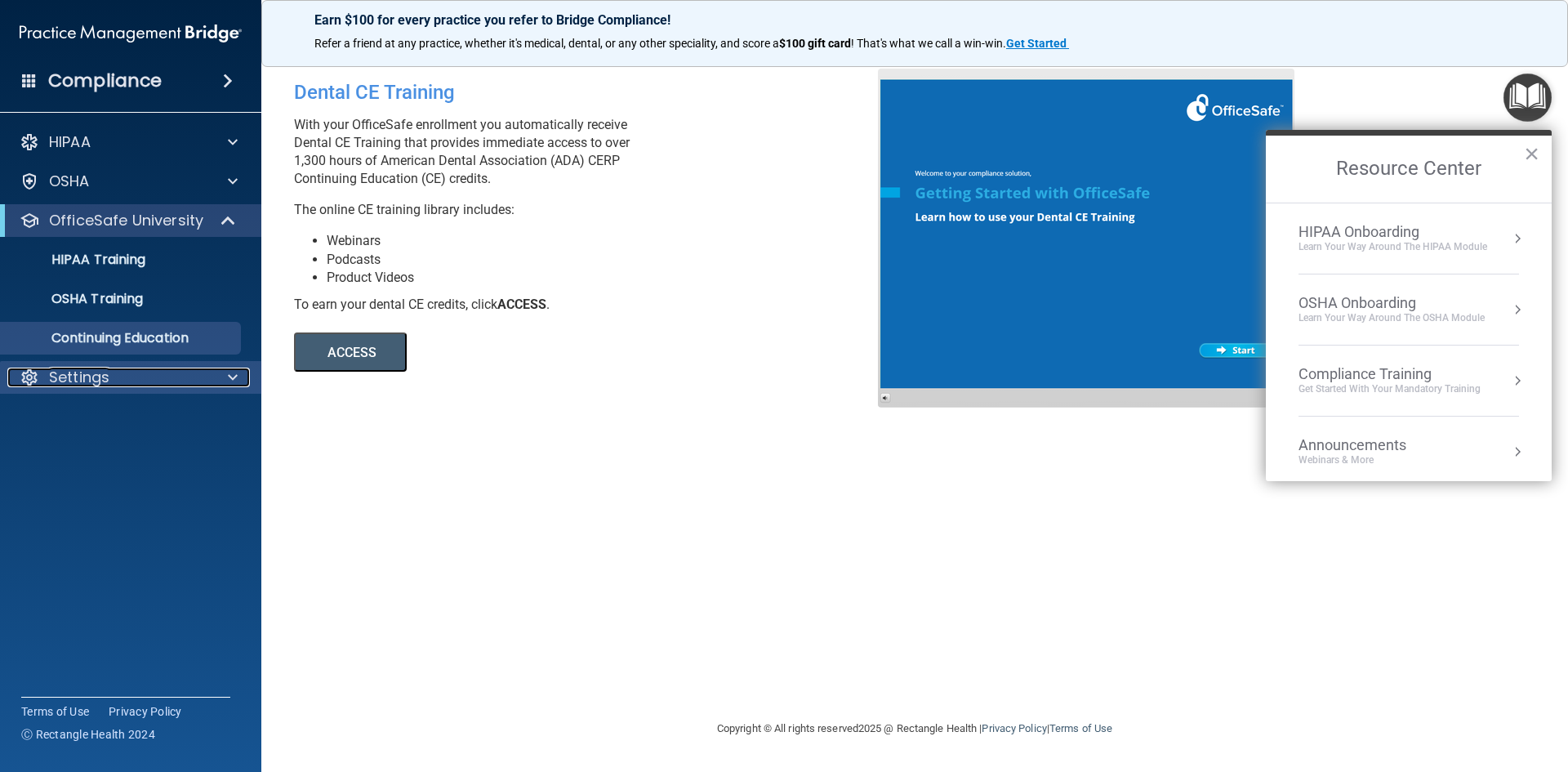
click at [63, 382] on p "Settings" at bounding box center [79, 377] width 60 height 20
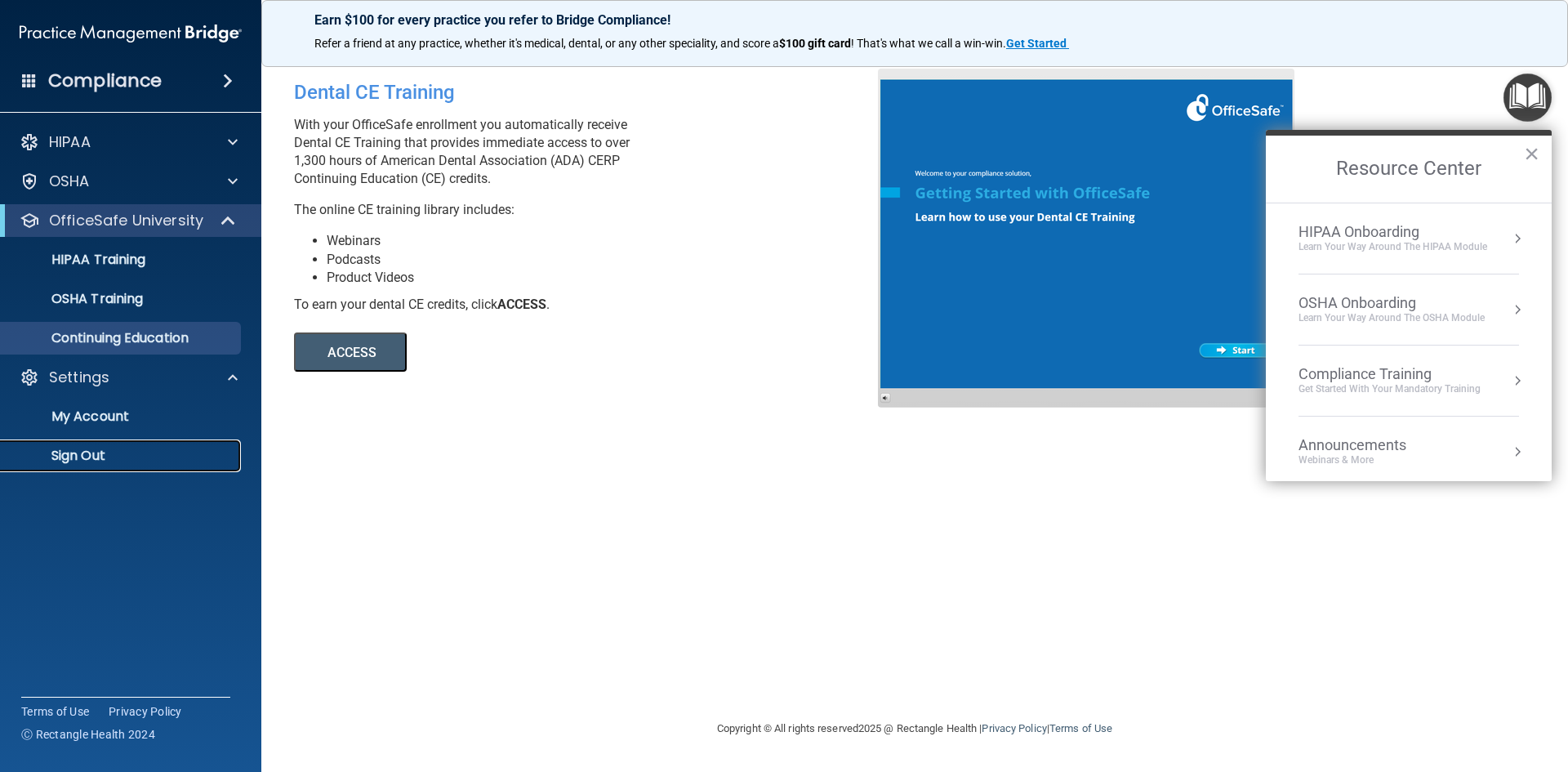
click at [85, 463] on p "Sign Out" at bounding box center [121, 455] width 223 height 16
